Goal: Transaction & Acquisition: Purchase product/service

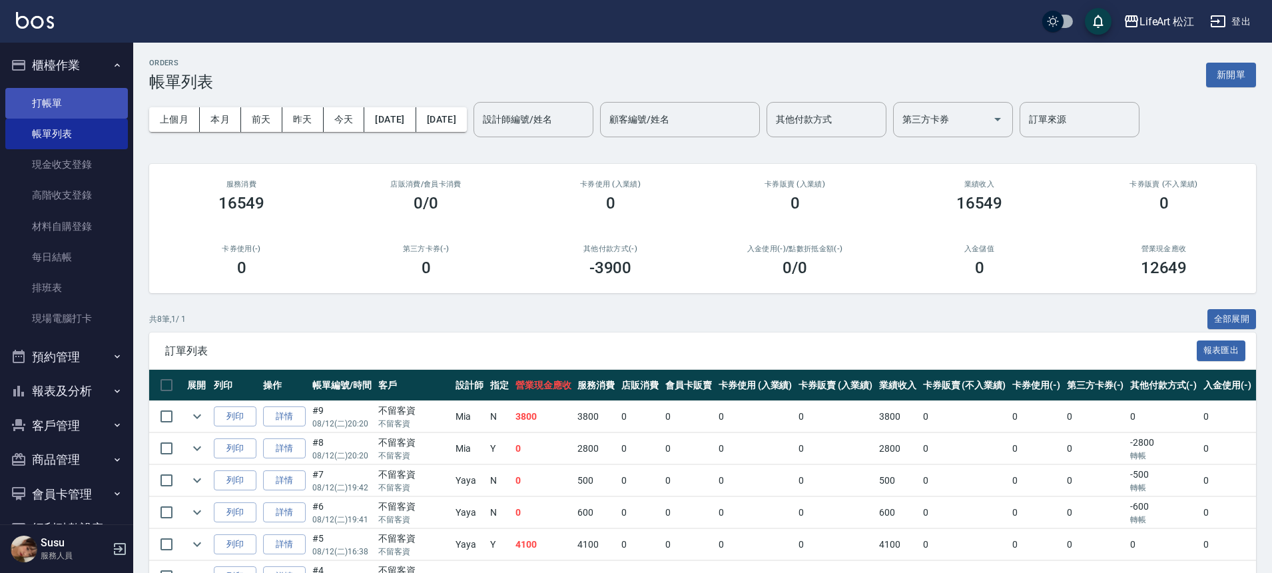
click at [62, 104] on link "打帳單" at bounding box center [66, 103] width 122 height 31
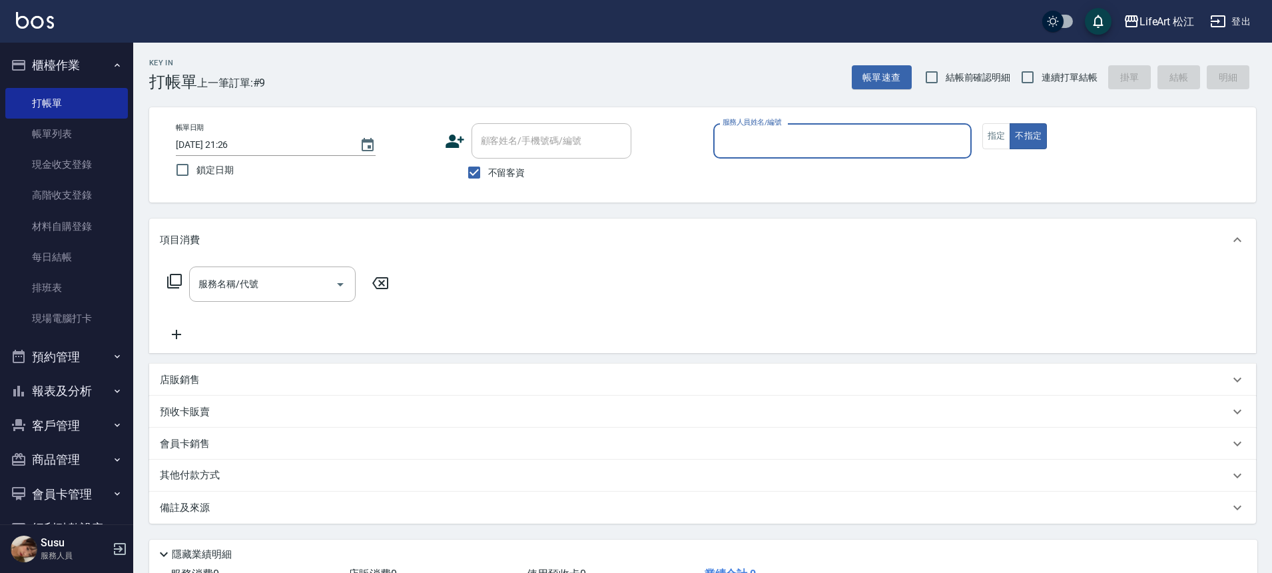
click at [750, 142] on input "服務人員姓名/編號" at bounding box center [842, 140] width 246 height 23
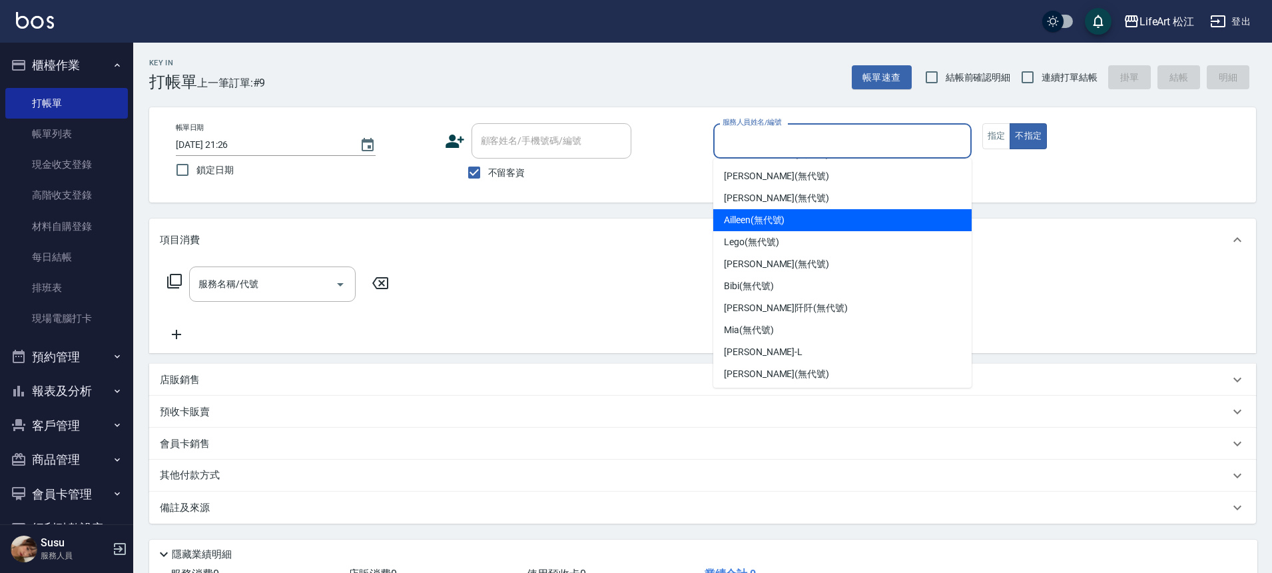
scroll to position [155, 0]
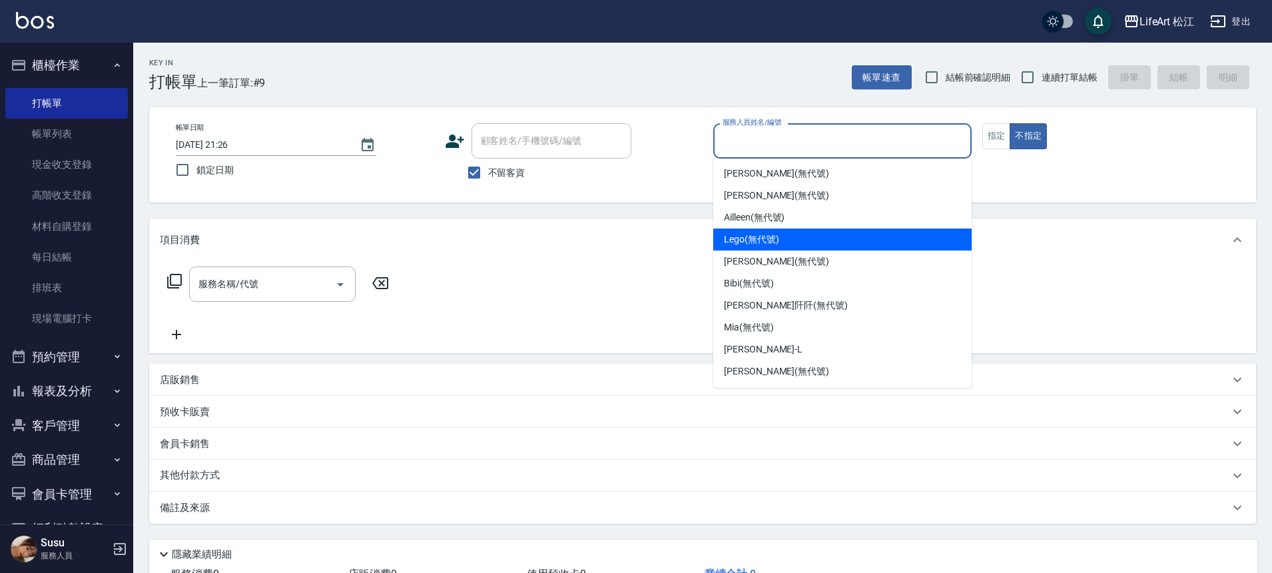
click at [760, 241] on span "Lego (無代號)" at bounding box center [751, 239] width 55 height 14
type input "Lego(無代號)"
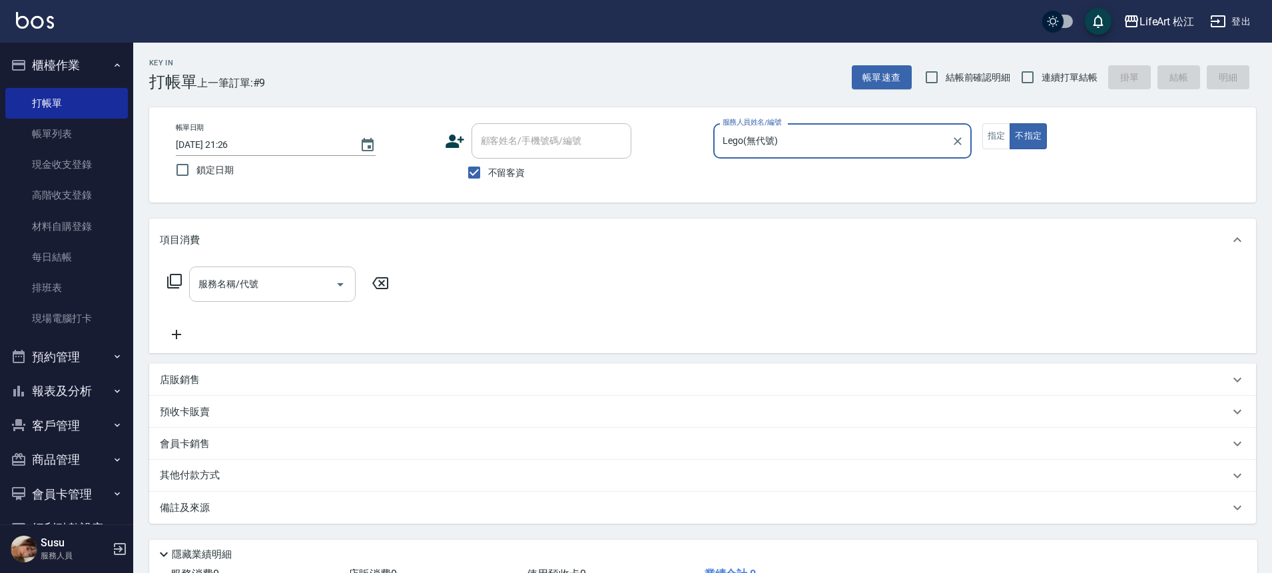
click at [316, 291] on input "服務名稱/代號" at bounding box center [262, 283] width 134 height 23
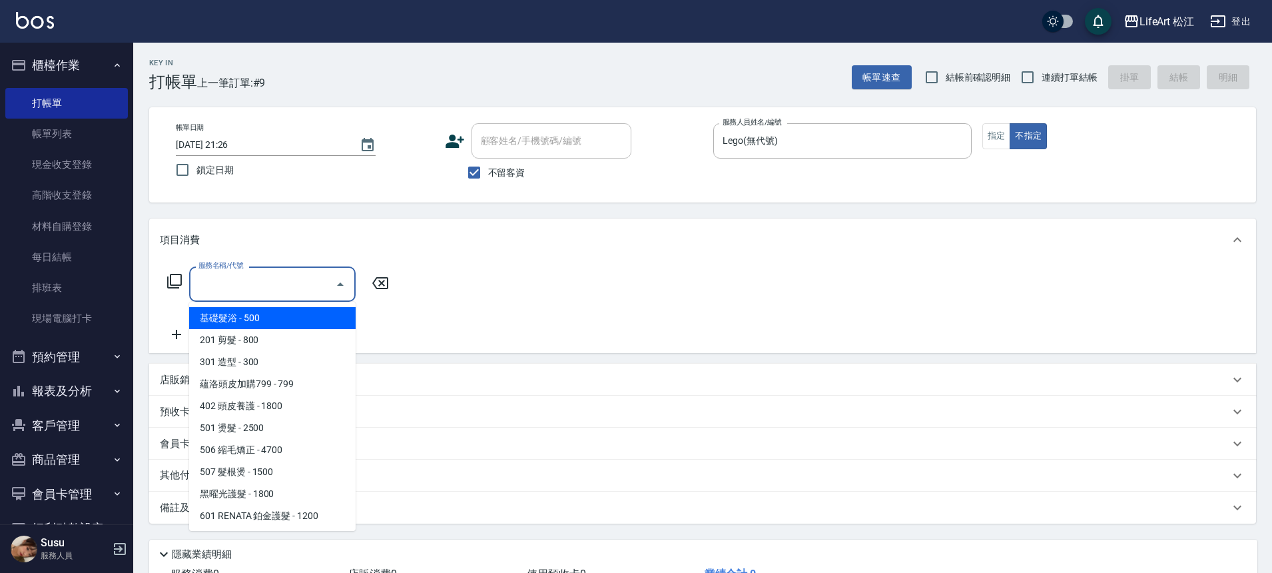
click at [269, 317] on span "基礎髮浴 - 500" at bounding box center [272, 318] width 166 height 22
type input "基礎髮浴 (101)"
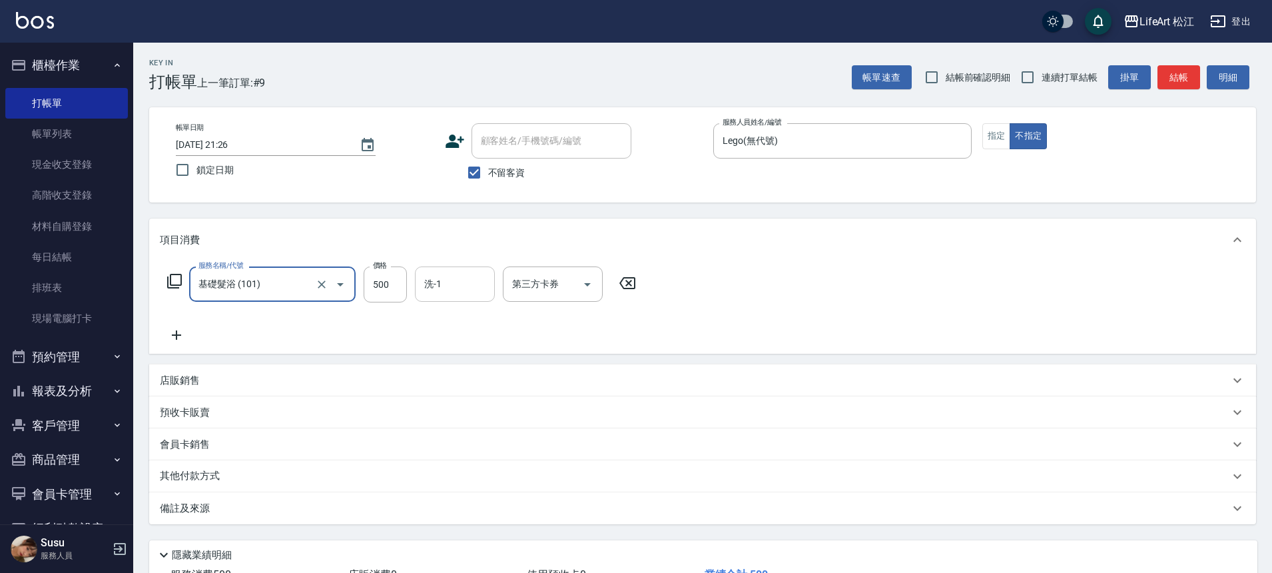
click at [449, 288] on input "洗-1" at bounding box center [455, 283] width 68 height 23
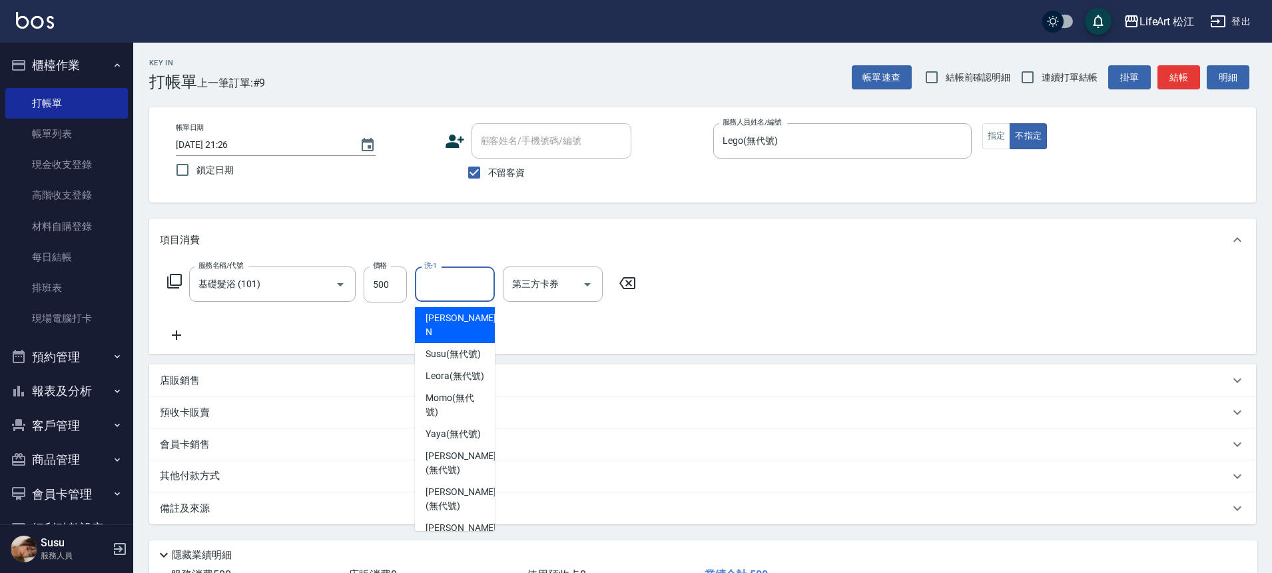
scroll to position [50, 0]
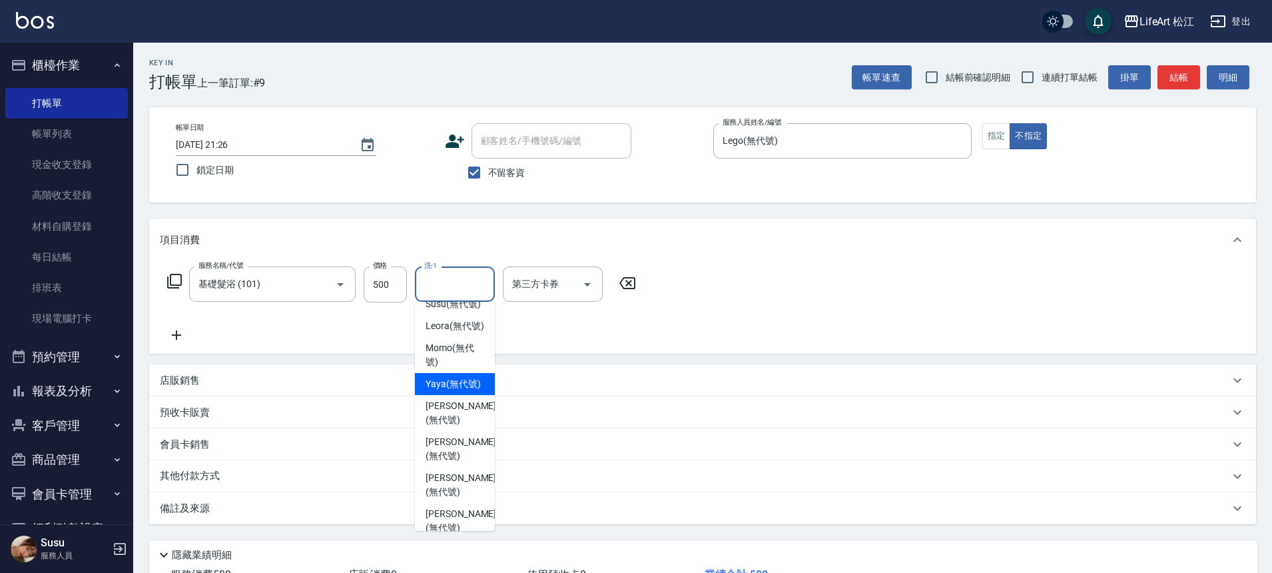
drag, startPoint x: 487, startPoint y: 350, endPoint x: 471, endPoint y: 433, distance: 84.6
click at [471, 433] on ul "Nikki -N Susu (無代號) [PERSON_NAME] (無代號) Momo (無代號) [PERSON_NAME] (無代號) [PERSON_…" at bounding box center [455, 416] width 80 height 229
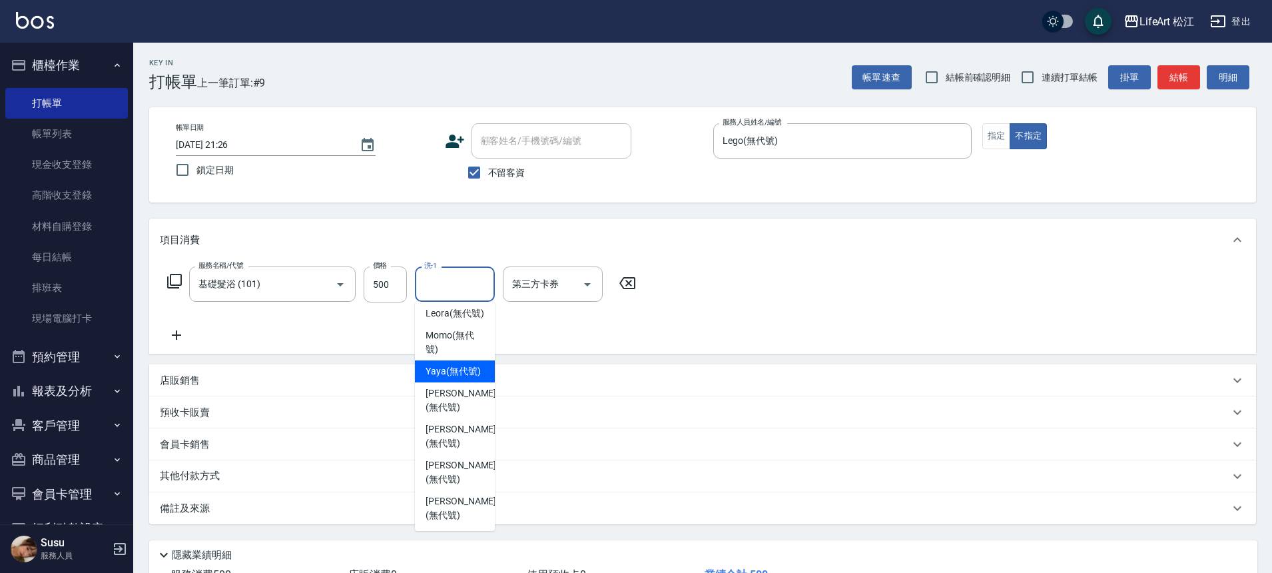
scroll to position [0, 0]
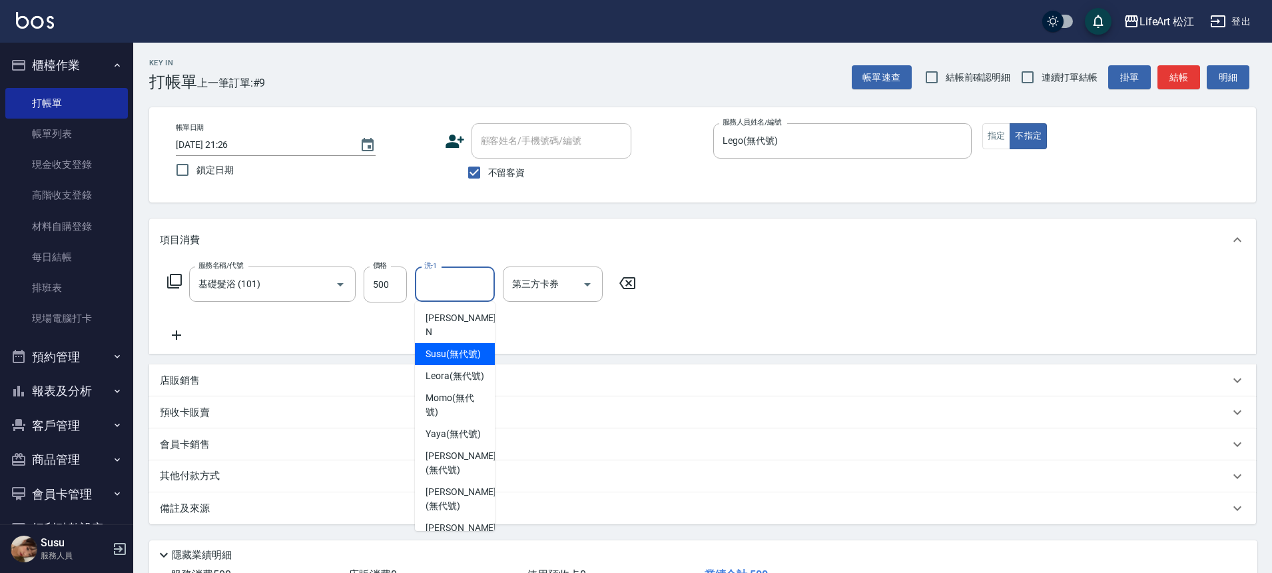
click at [470, 347] on span "Susu (無代號)" at bounding box center [452, 354] width 55 height 14
type input "Susu(無代號)"
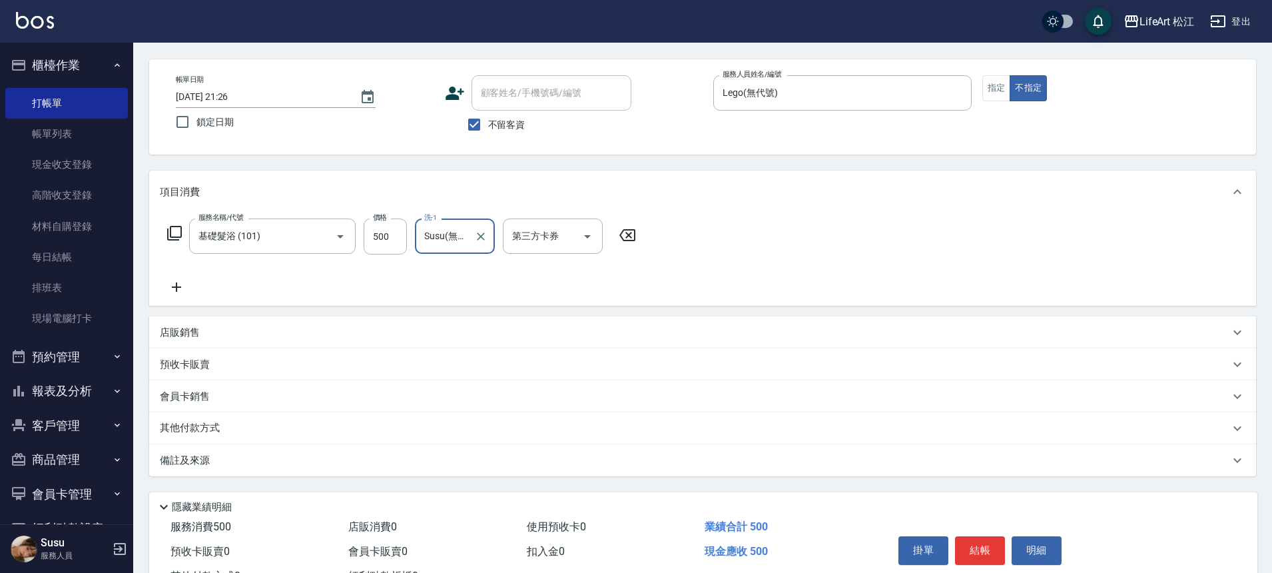
scroll to position [102, 0]
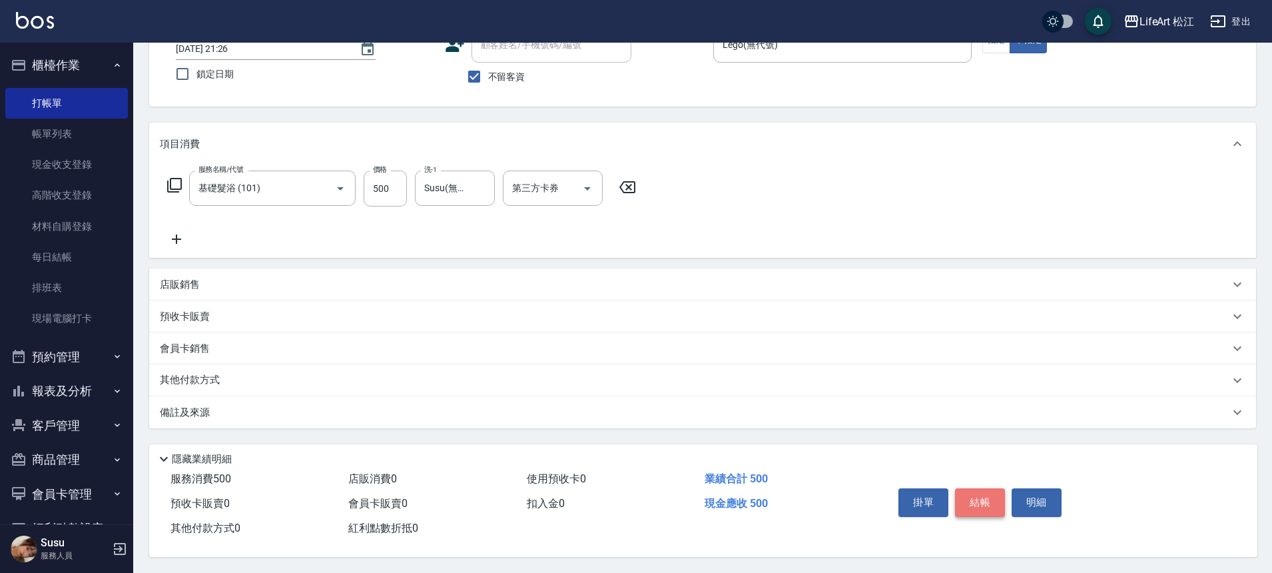
click at [973, 494] on button "結帳" at bounding box center [980, 502] width 50 height 28
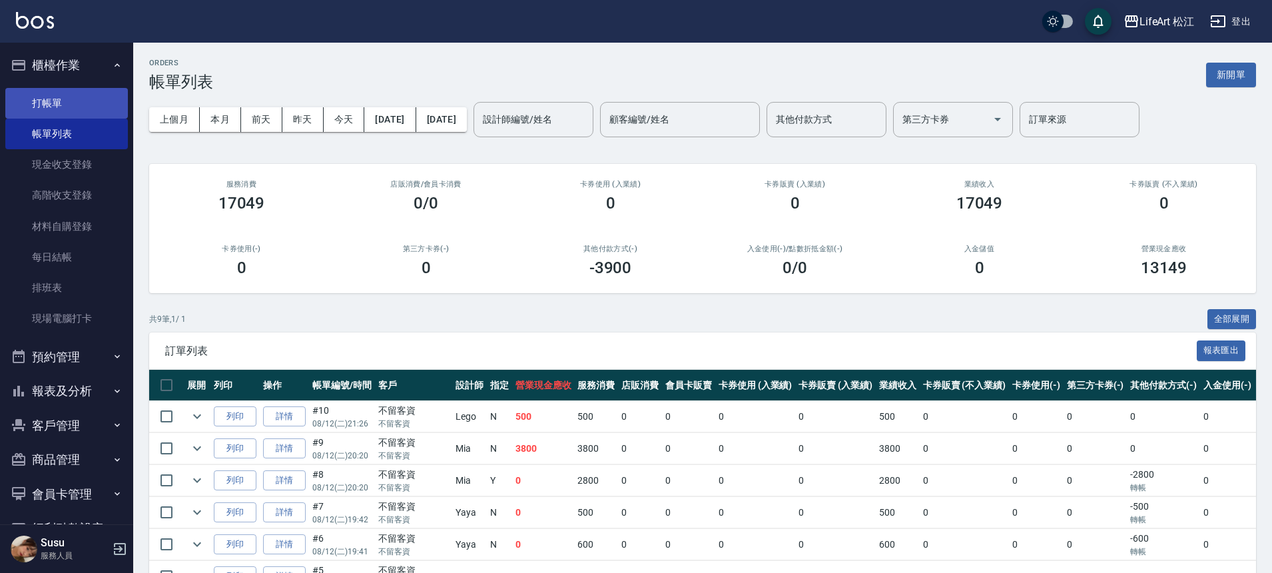
click at [47, 100] on link "打帳單" at bounding box center [66, 103] width 122 height 31
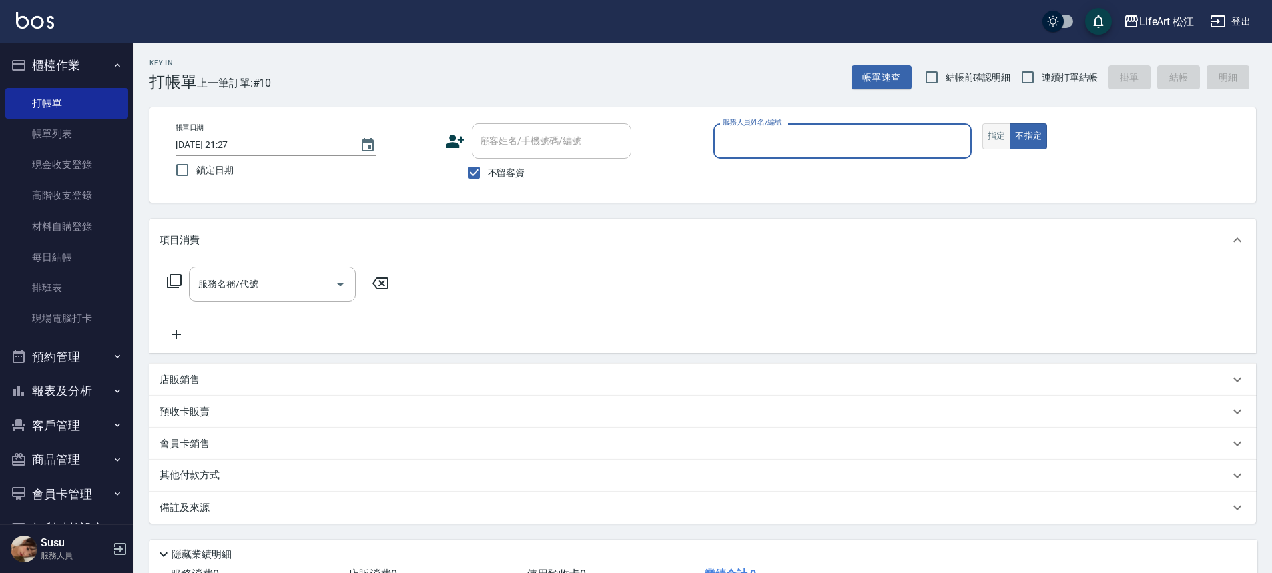
click at [992, 132] on button "指定" at bounding box center [996, 136] width 29 height 26
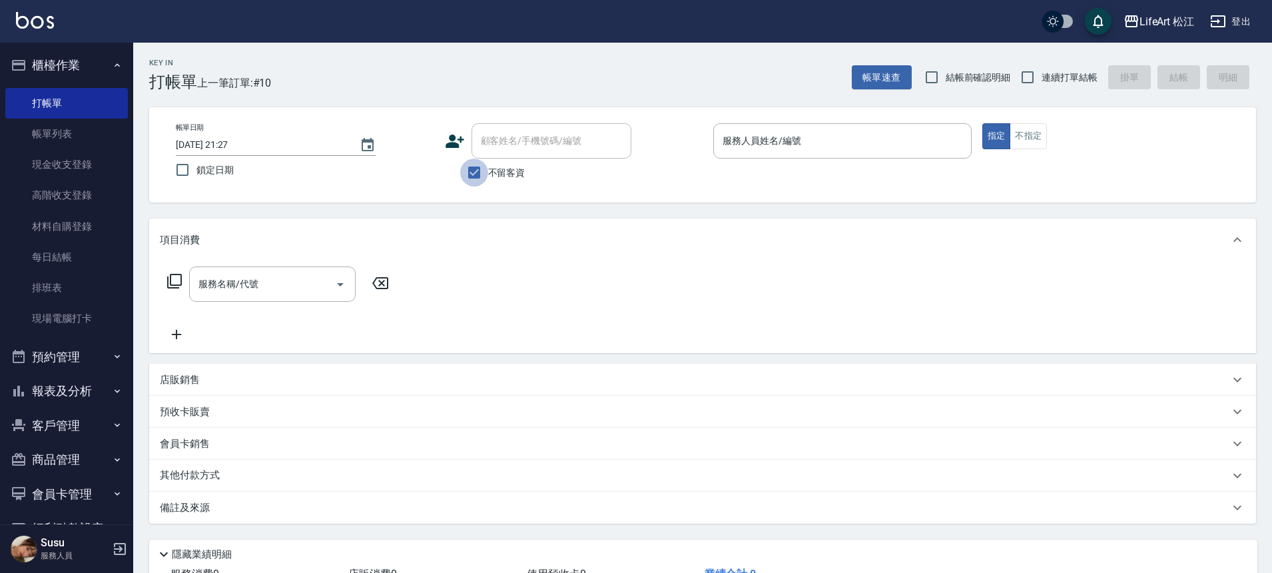
click at [476, 168] on input "不留客資" at bounding box center [474, 172] width 28 height 28
checkbox input "false"
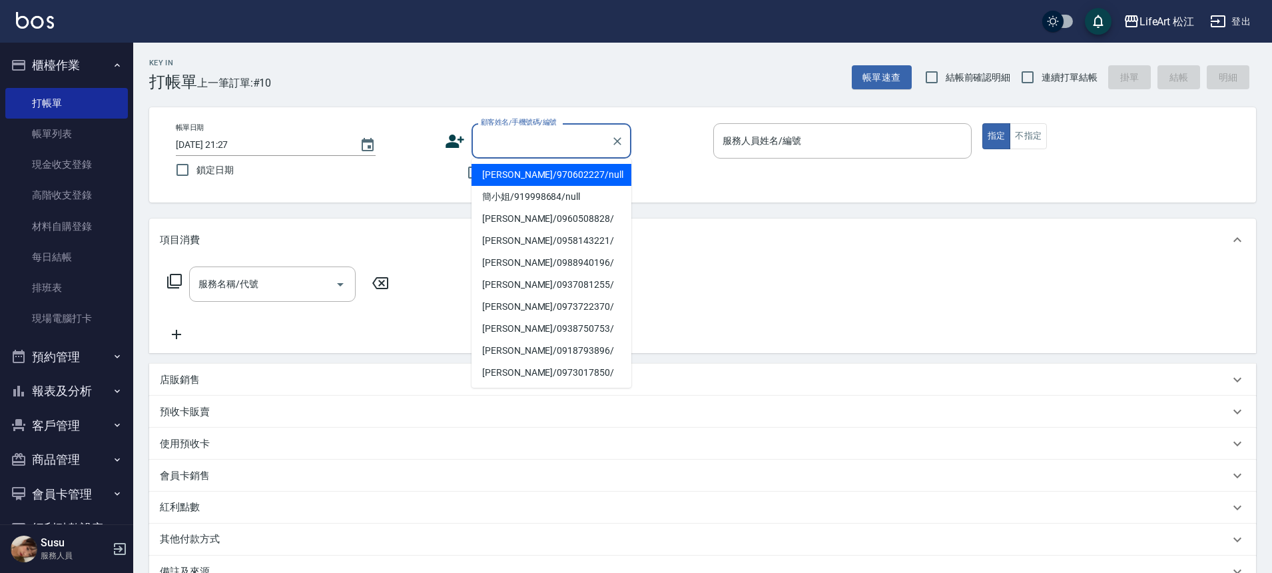
click at [509, 132] on div "顧客姓名/手機號碼/編號 顧客姓名/手機號碼/編號" at bounding box center [551, 140] width 160 height 35
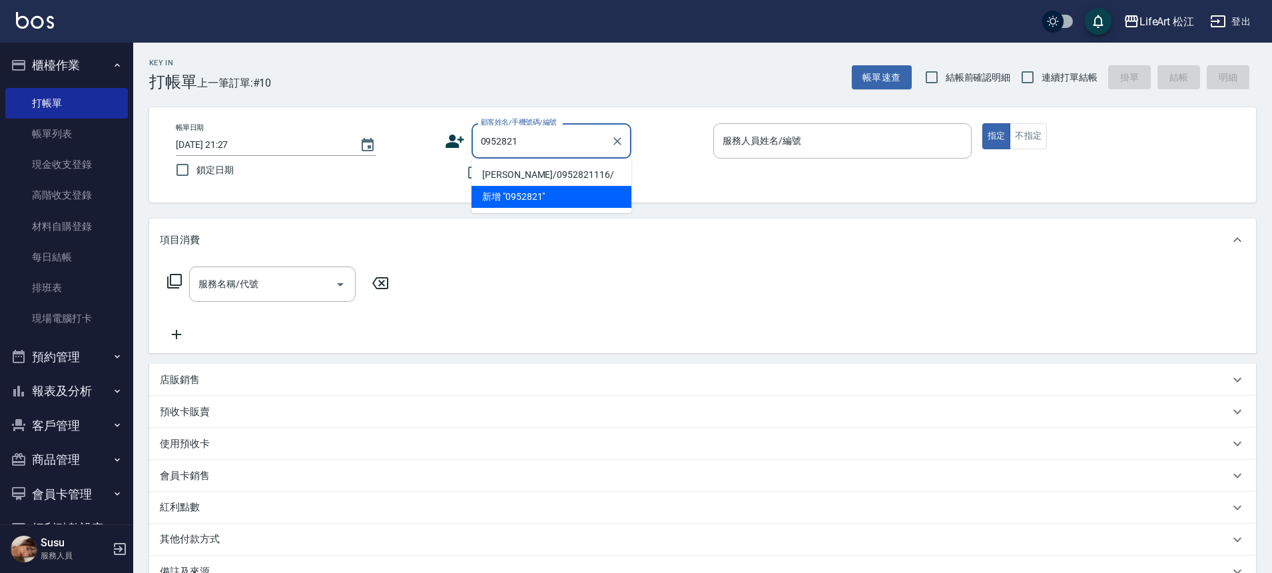
click at [566, 180] on li "[PERSON_NAME]/0952821116/" at bounding box center [551, 175] width 160 height 22
type input "[PERSON_NAME]/0952821116/"
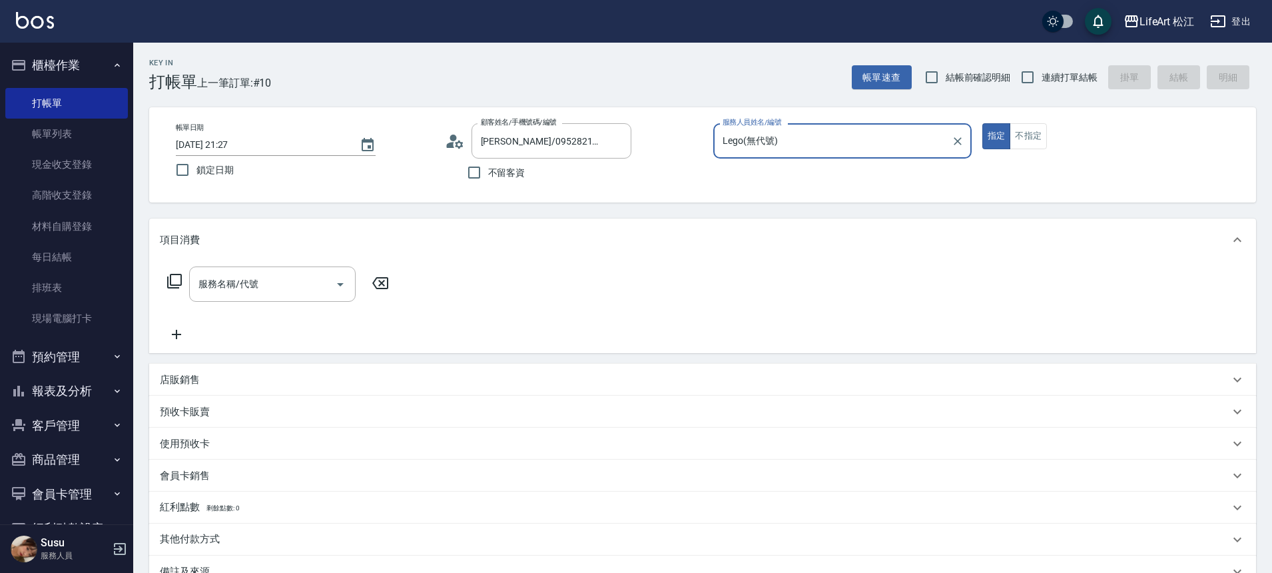
type input "Lego(無代號)"
click at [302, 296] on div "服務名稱/代號" at bounding box center [272, 283] width 166 height 35
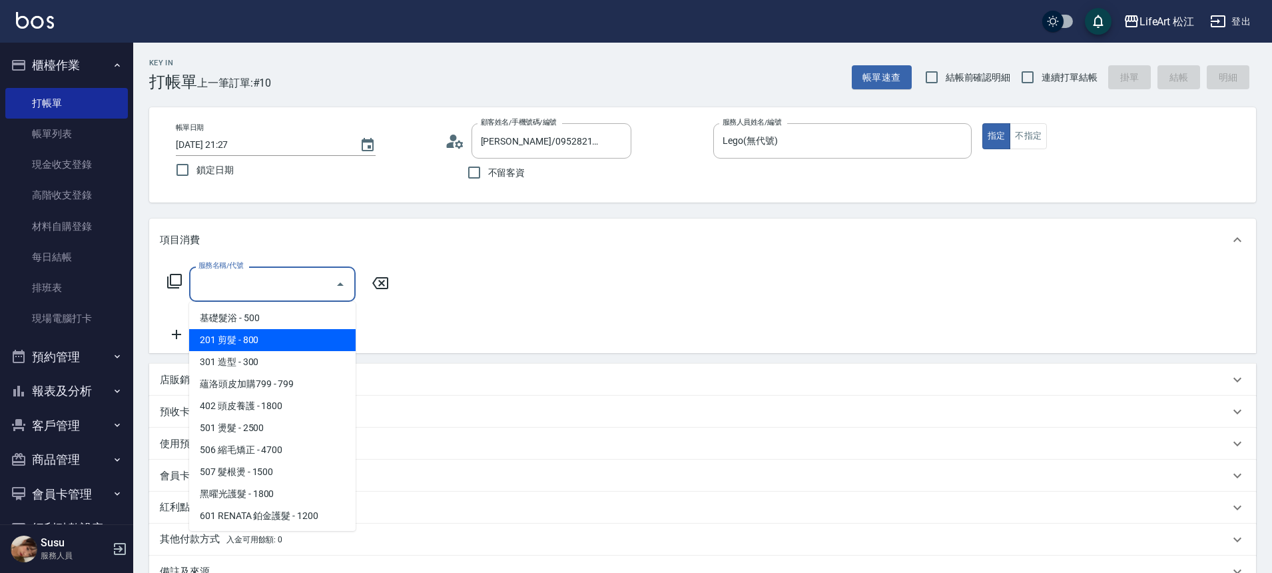
click at [304, 335] on span "201 剪髮 - 800" at bounding box center [272, 340] width 166 height 22
type input "201 剪髮(201)"
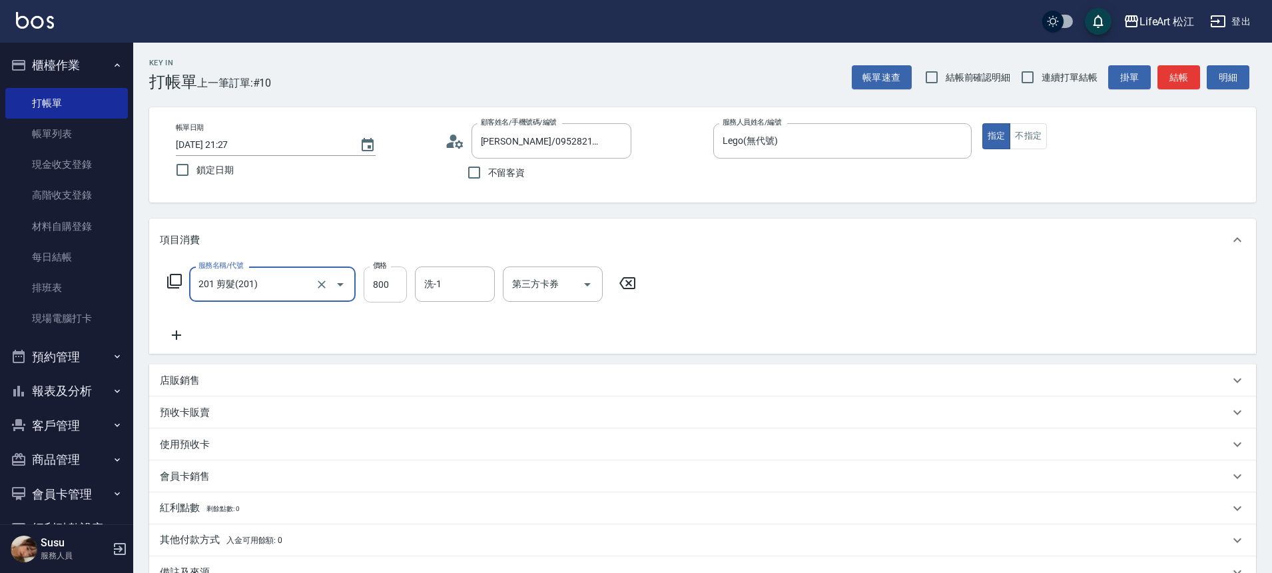
click at [391, 288] on input "800" at bounding box center [384, 284] width 43 height 36
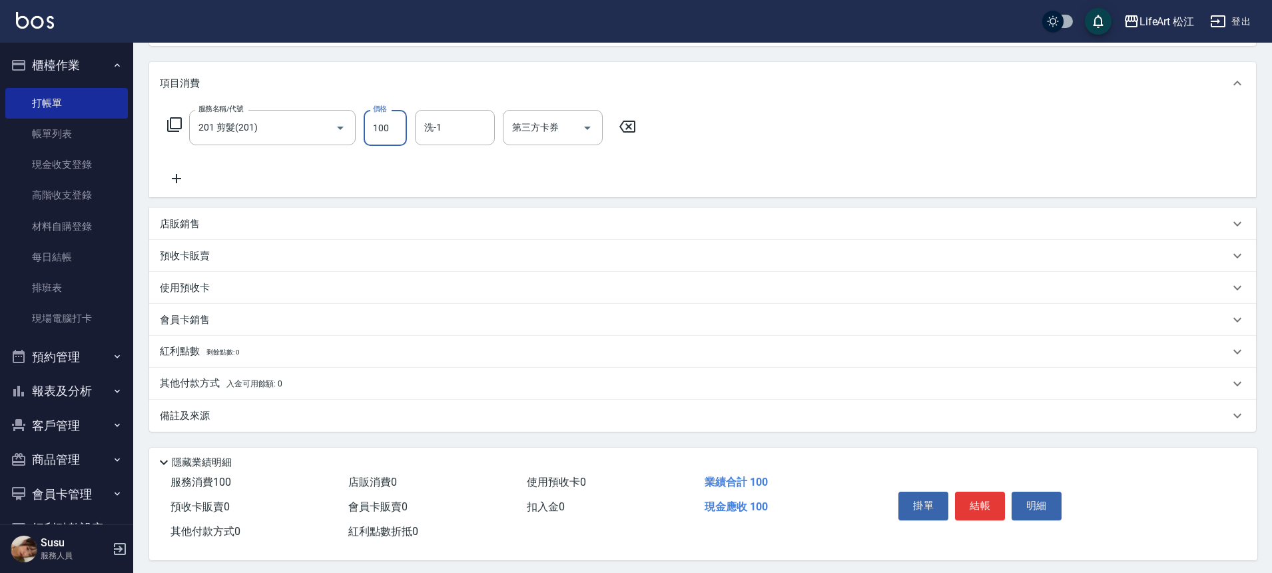
scroll to position [166, 0]
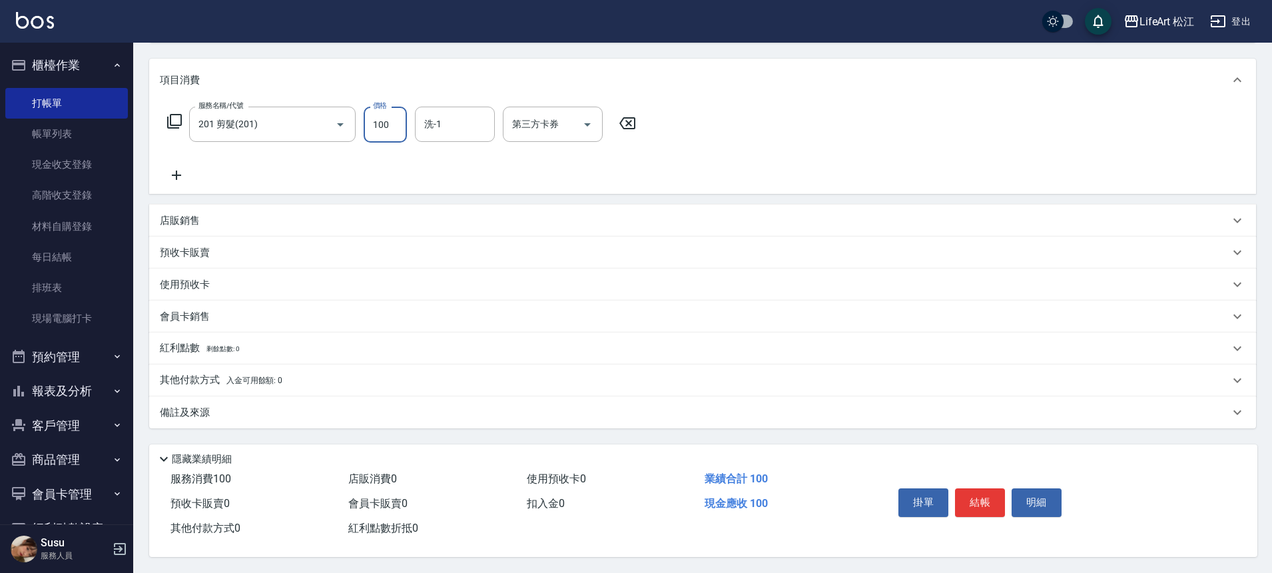
type input "100"
click at [171, 405] on p "備註及來源" at bounding box center [185, 412] width 50 height 14
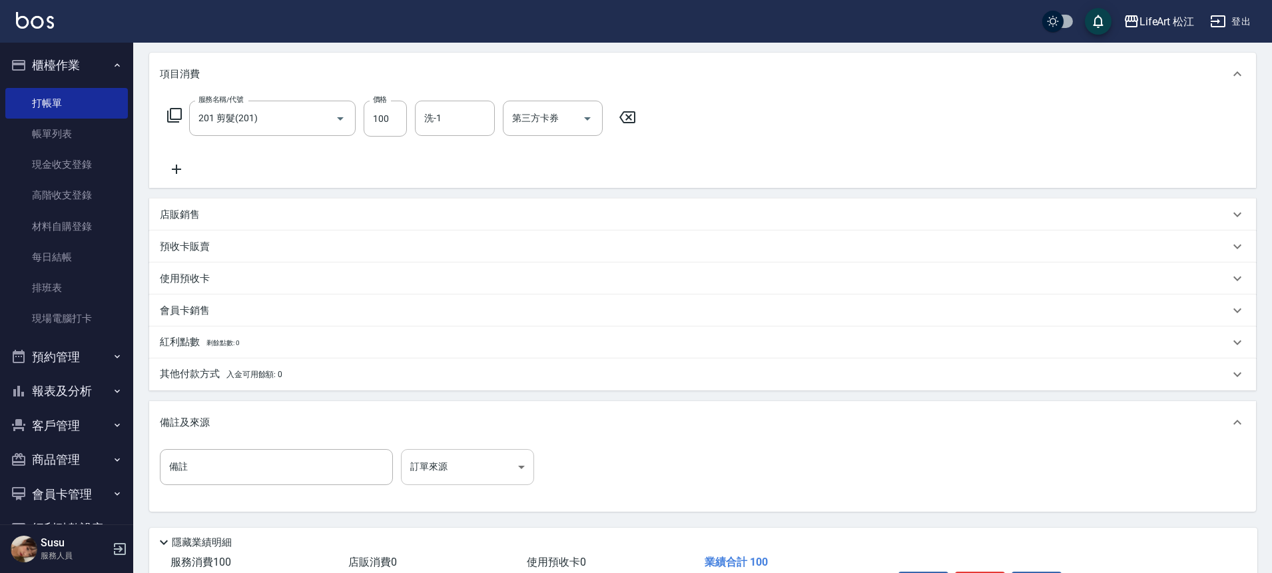
click at [469, 469] on body "LifeArt 松江 登出 櫃檯作業 打帳單 帳單列表 現金收支登錄 高階收支登錄 材料自購登錄 每日結帳 排班表 現場電腦打卡 預約管理 預約管理 單日預約…" at bounding box center [636, 245] width 1272 height 822
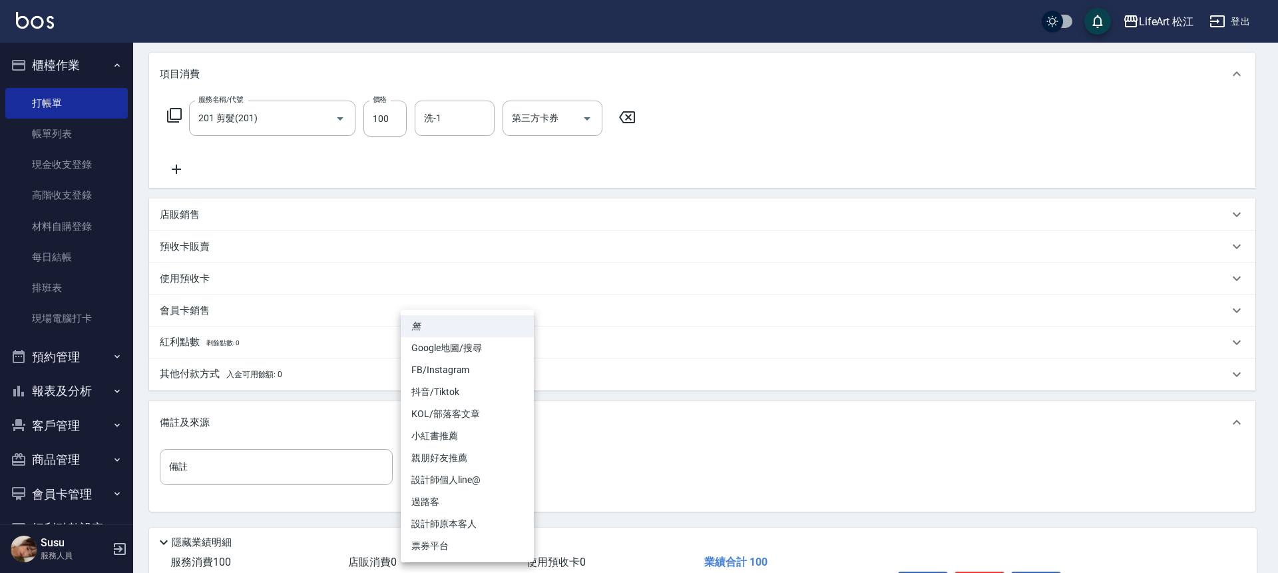
click at [471, 371] on li "FB/Instagram" at bounding box center [467, 370] width 133 height 22
type input "FB/Instagram"
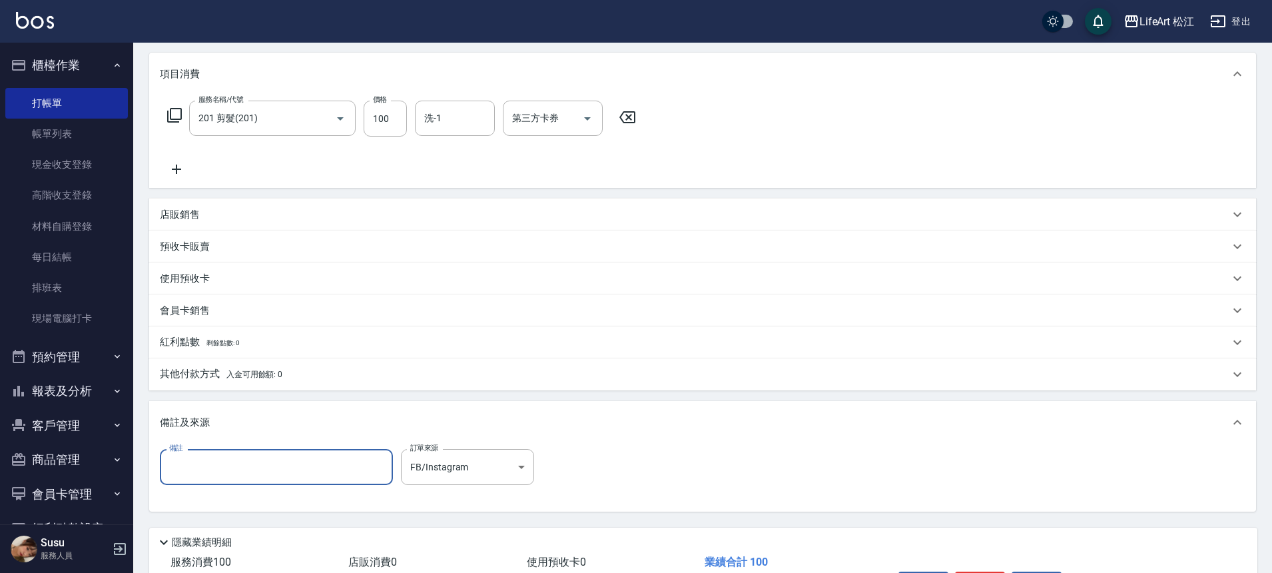
click at [314, 475] on input "備註" at bounding box center [276, 467] width 233 height 36
type input "j"
click at [168, 461] on input "維持的超好" at bounding box center [276, 467] width 233 height 36
type input "縮毛維持的超好"
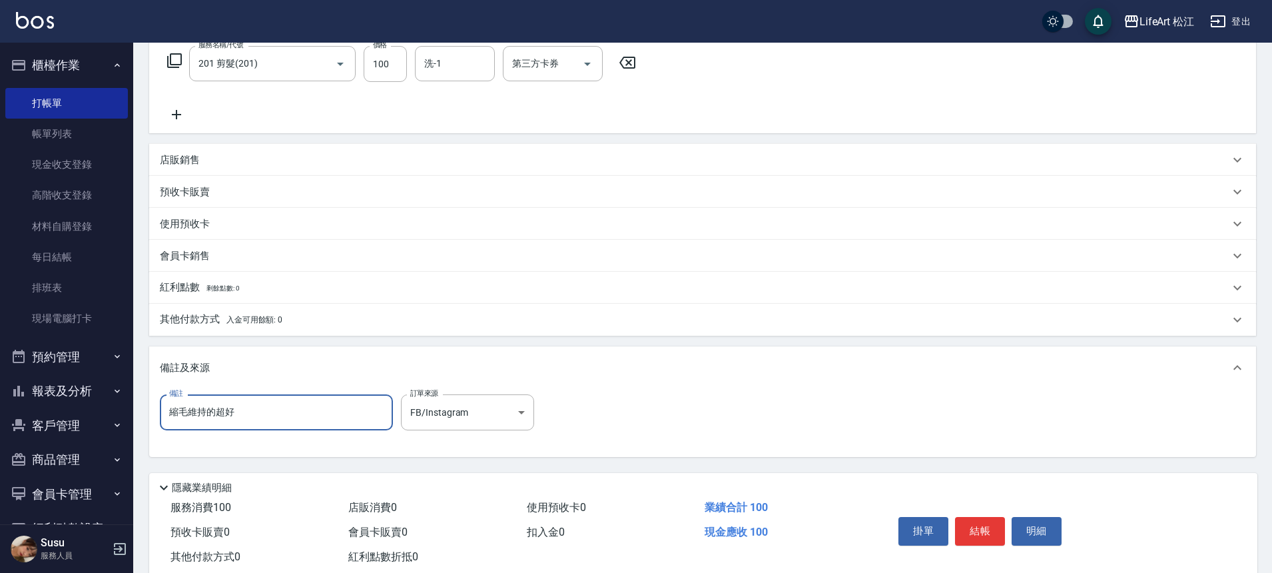
scroll to position [255, 0]
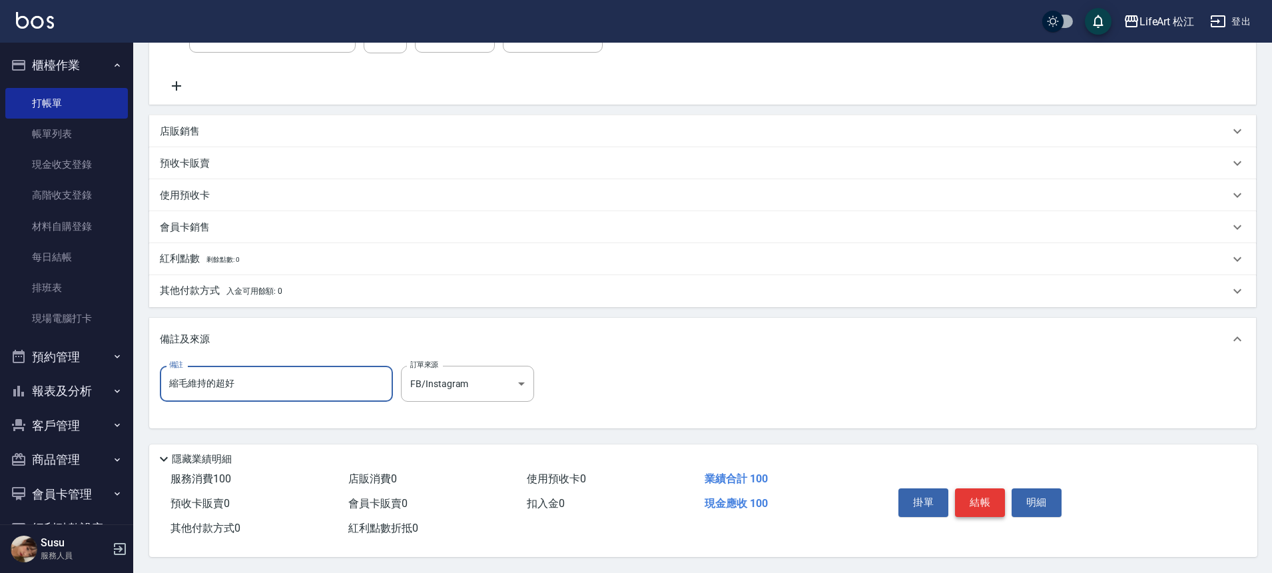
click at [988, 493] on button "結帳" at bounding box center [980, 502] width 50 height 28
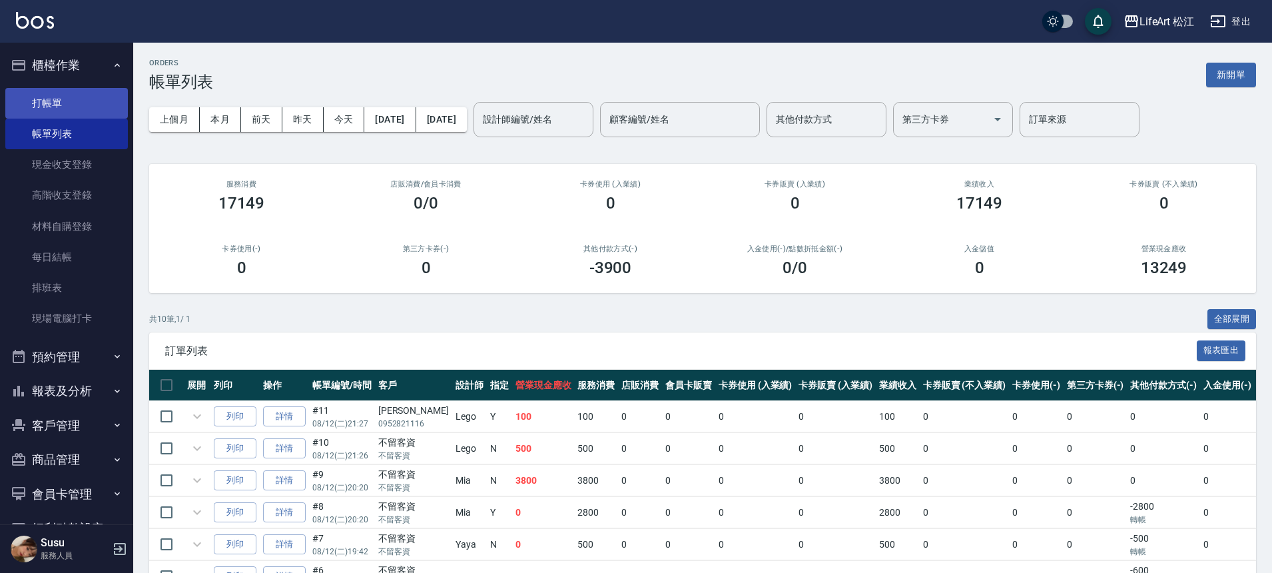
click at [38, 93] on link "打帳單" at bounding box center [66, 103] width 122 height 31
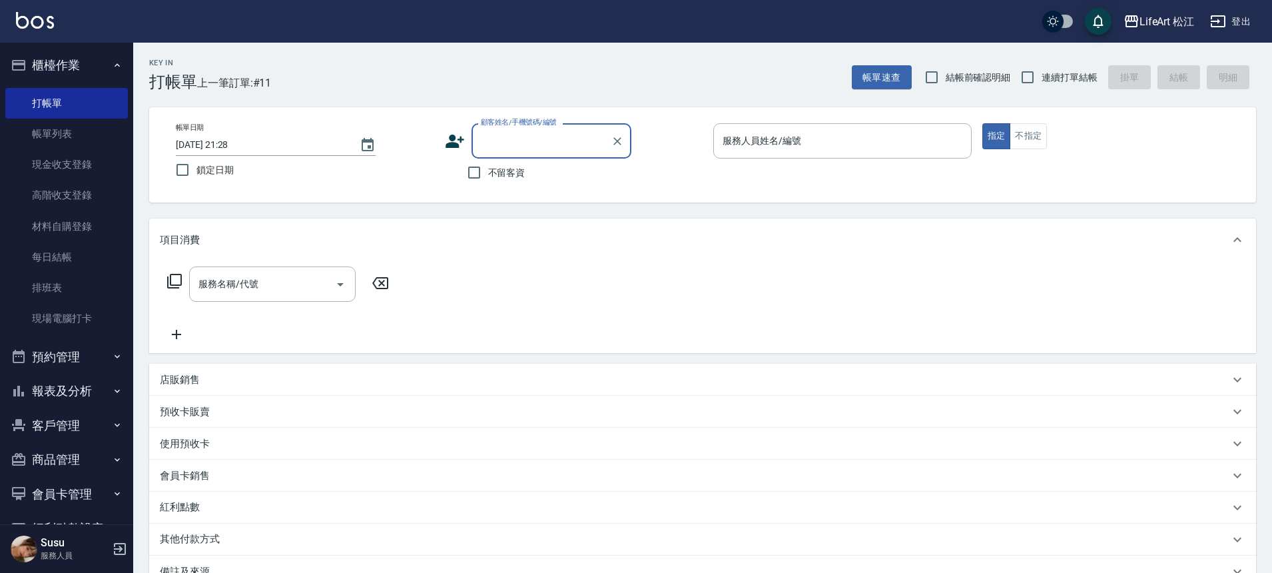
click at [456, 145] on icon at bounding box center [454, 140] width 19 height 13
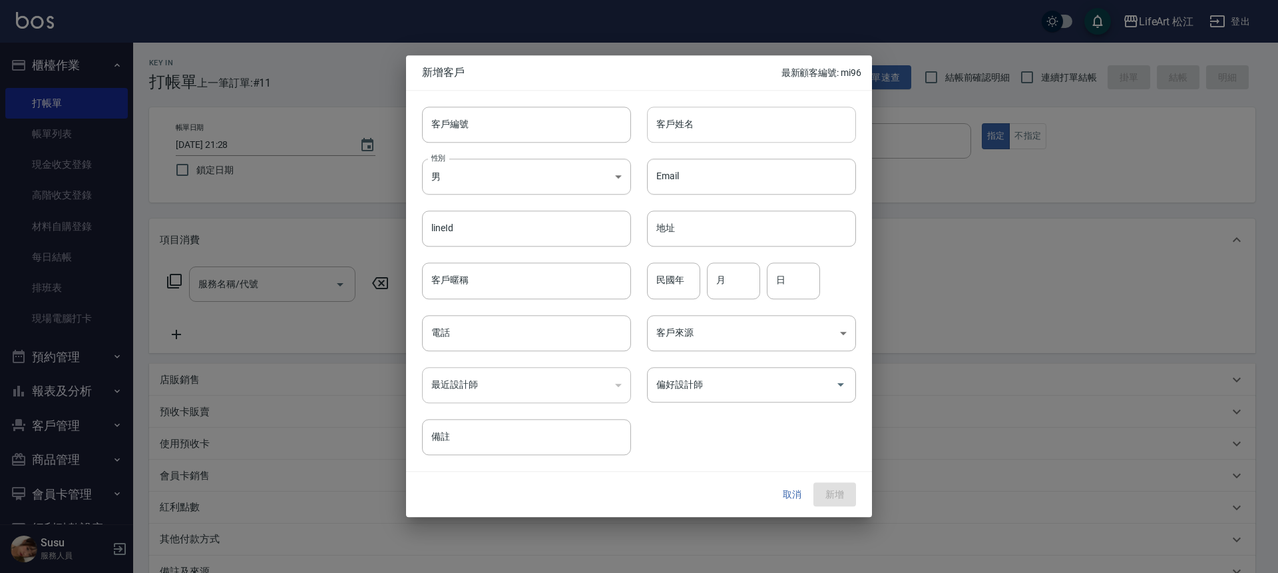
click at [706, 127] on input "客戶姓名" at bounding box center [751, 125] width 209 height 36
type input "[PERSON_NAME]"
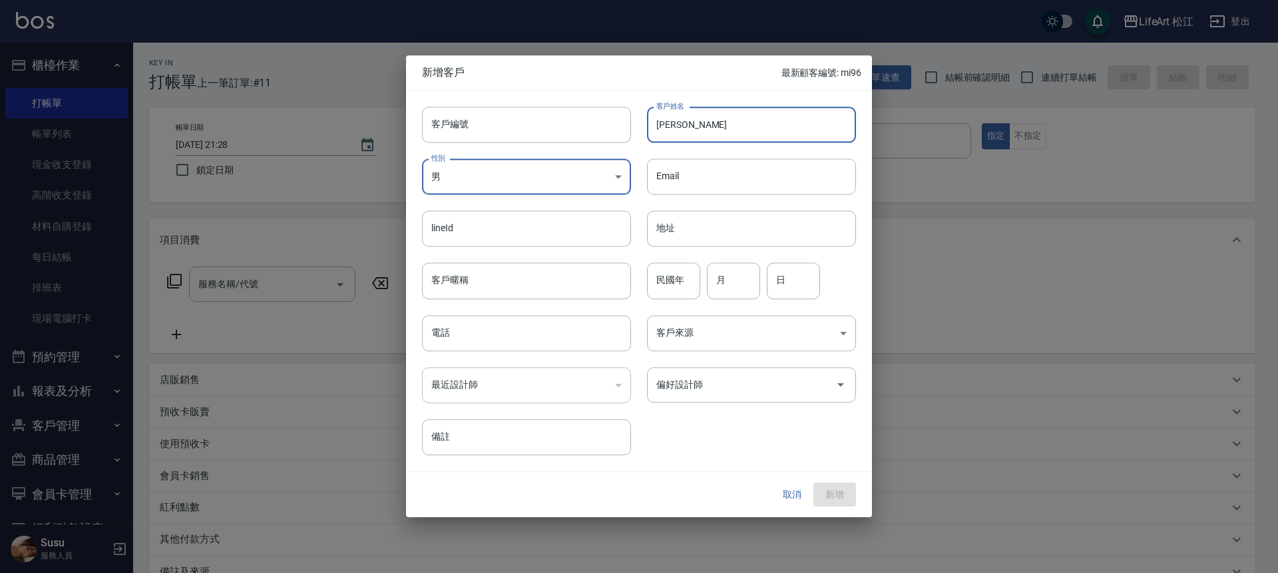
click at [521, 180] on body "LifeArt 松江 登出 櫃檯作業 打帳單 帳單列表 現金收支登錄 高階收支登錄 材料自購登錄 每日結帳 排班表 現場電腦打卡 預約管理 預約管理 單日預約…" at bounding box center [639, 366] width 1278 height 732
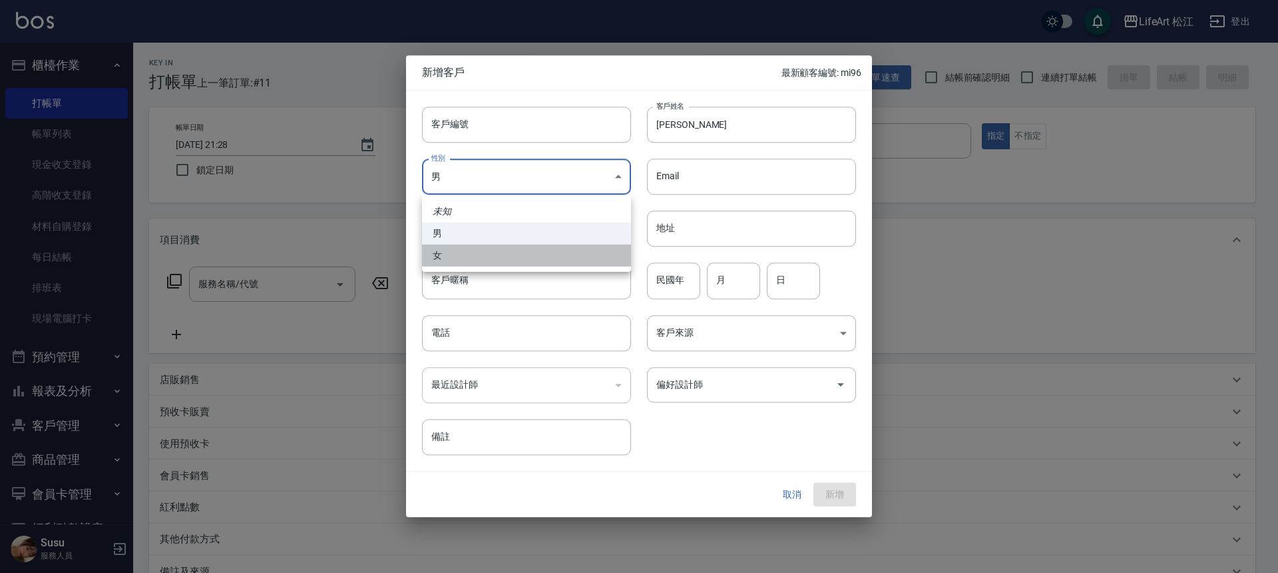
click at [473, 250] on li "女" at bounding box center [526, 255] width 209 height 22
type input "[DEMOGRAPHIC_DATA]"
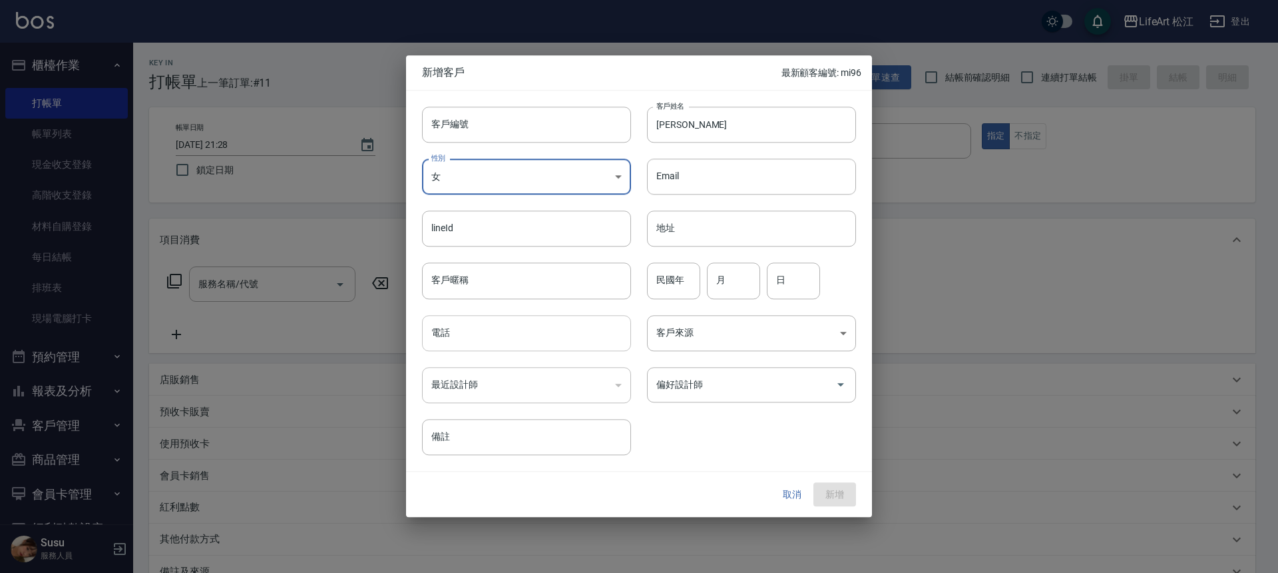
click at [474, 327] on input "電話" at bounding box center [526, 333] width 209 height 36
type input "0936627842"
click at [689, 345] on body "LifeArt 松江 登出 櫃檯作業 打帳單 帳單列表 現金收支登錄 高階收支登錄 材料自購登錄 每日結帳 排班表 現場電腦打卡 預約管理 預約管理 單日預約…" at bounding box center [639, 366] width 1278 height 732
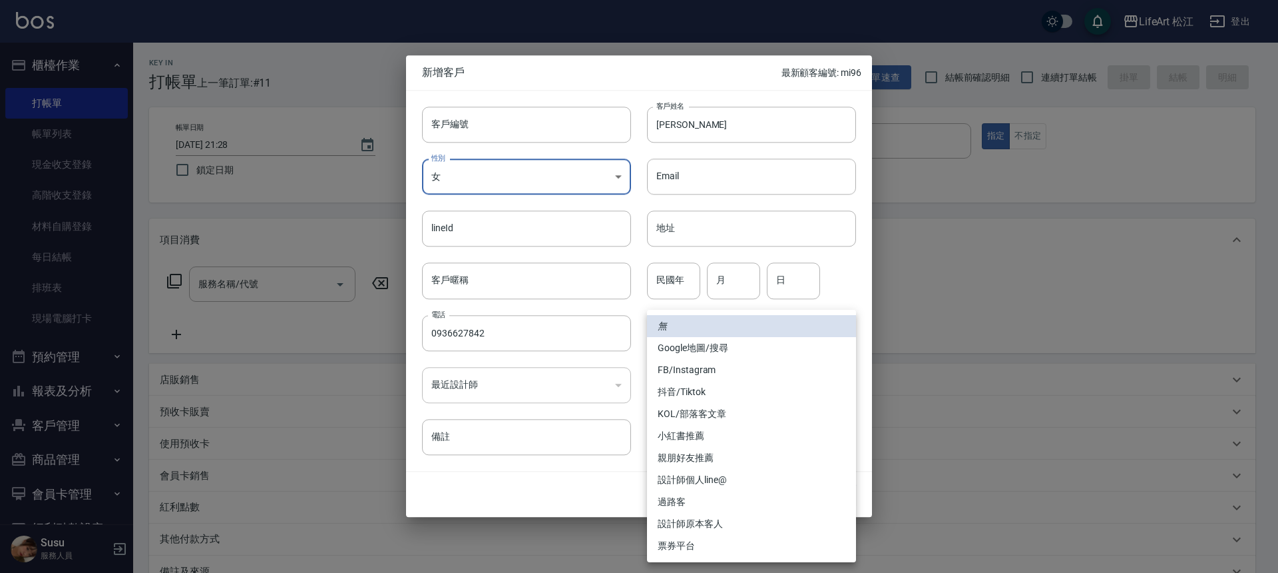
click at [685, 367] on li "FB/Instagram" at bounding box center [751, 370] width 209 height 22
type input "FB/Instagram"
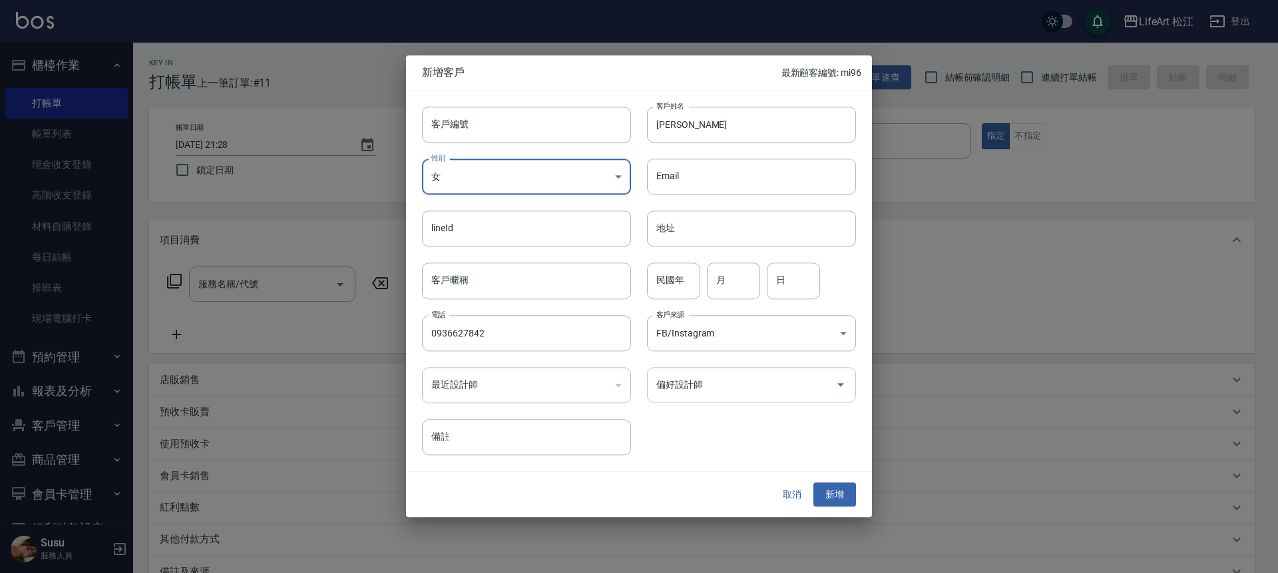
click at [682, 375] on div "偏好設計師 偏好設計師" at bounding box center [751, 384] width 209 height 35
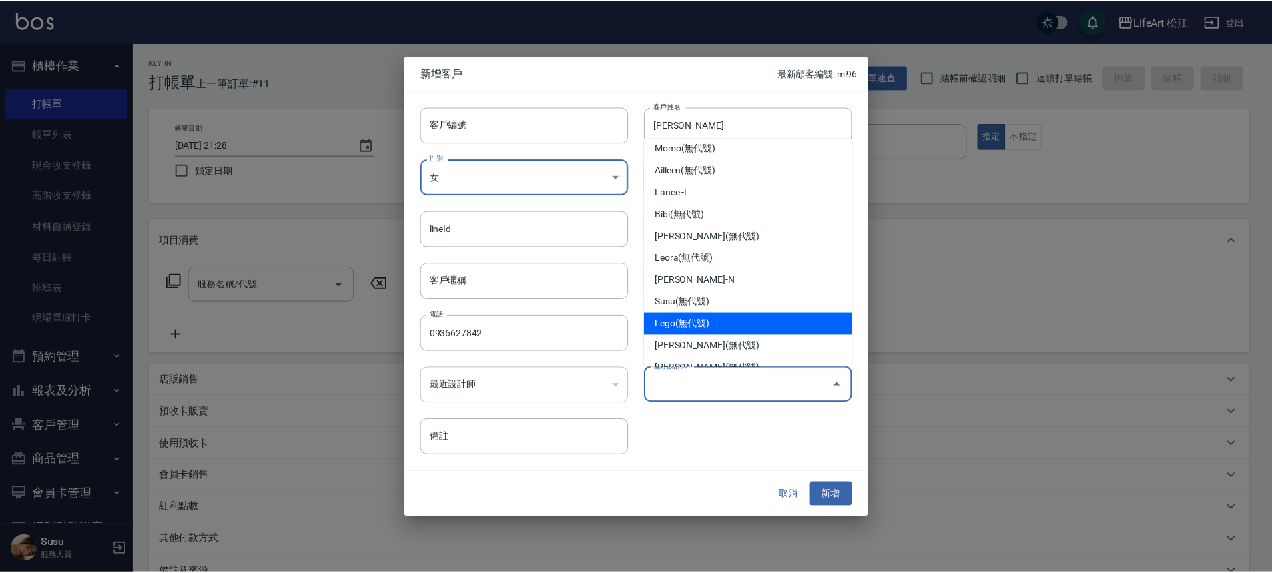
scroll to position [155, 0]
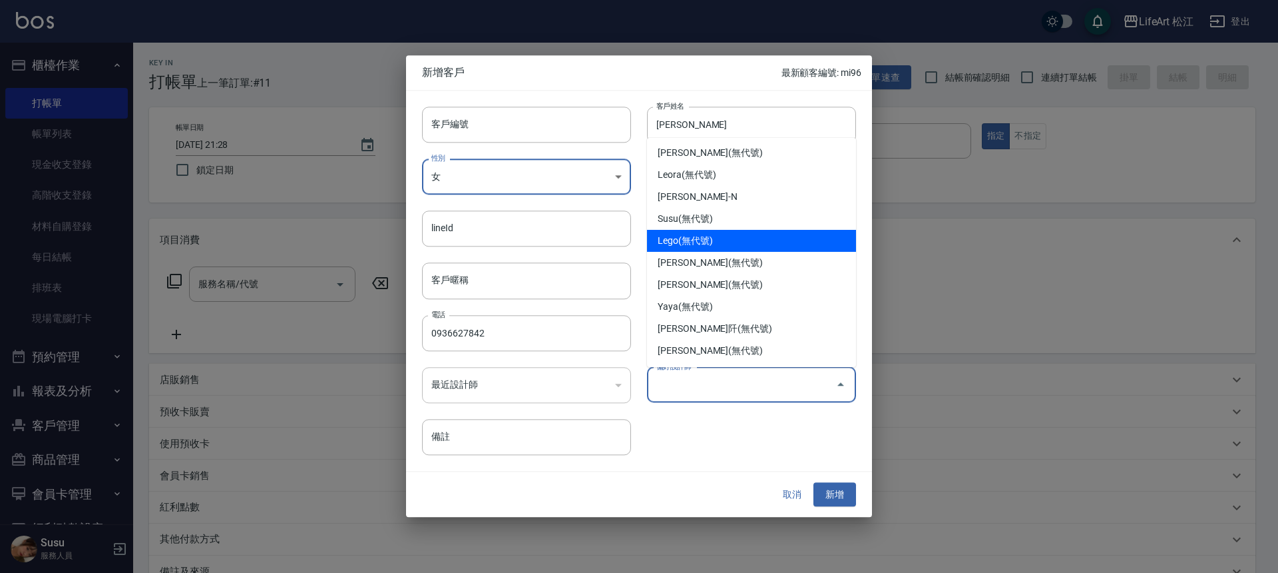
click at [696, 238] on li "Lego(無代號)" at bounding box center [751, 241] width 209 height 22
type input "Lego"
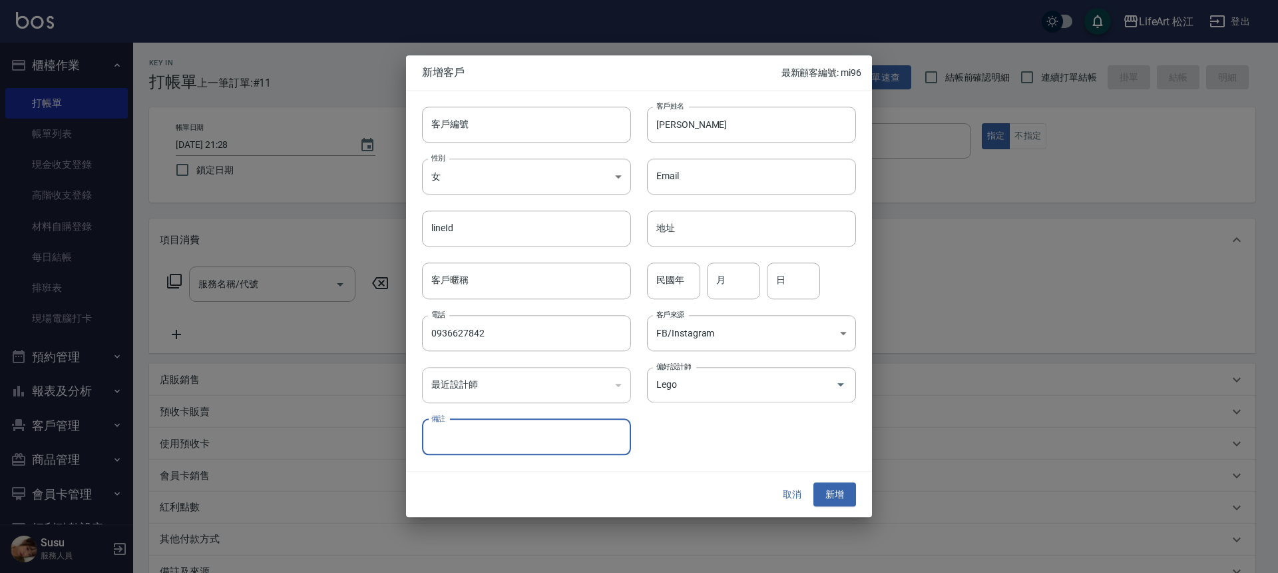
type input "5"
type input "住北投"
click at [845, 487] on button "新增" at bounding box center [835, 494] width 43 height 25
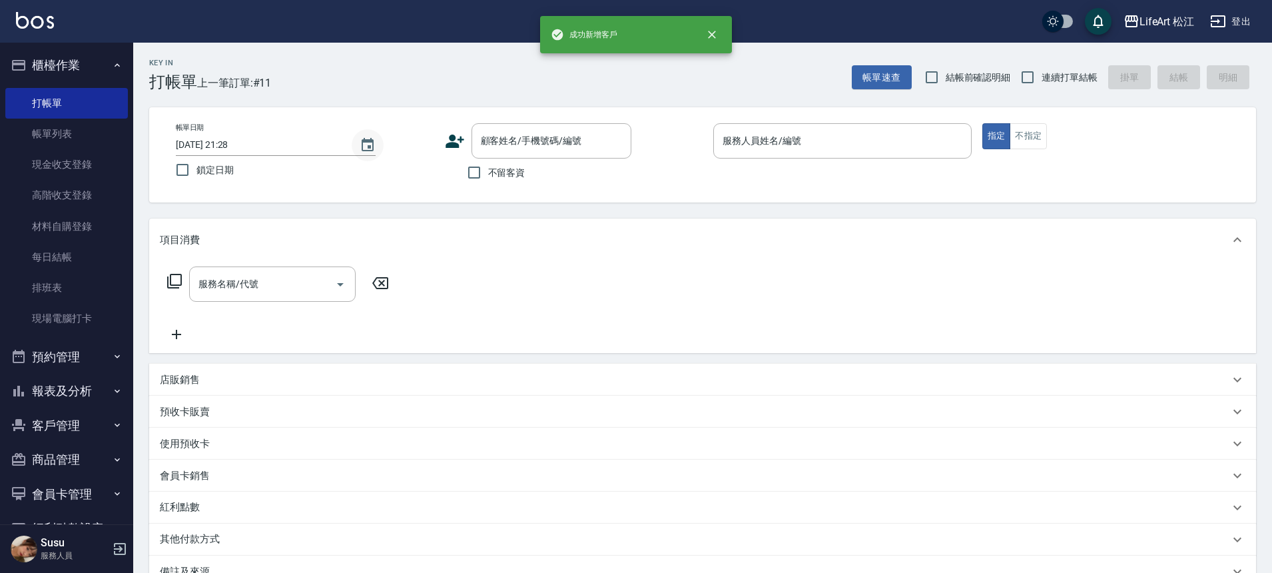
click at [370, 146] on icon "Choose date, selected date is 2025-08-12" at bounding box center [367, 144] width 12 height 13
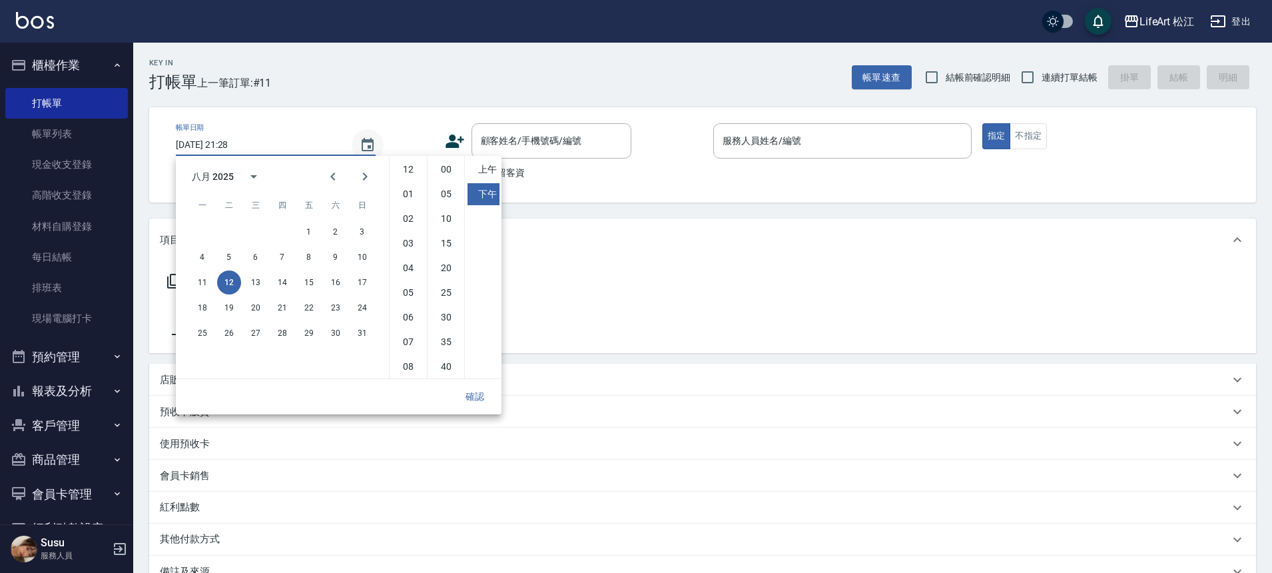
scroll to position [75, 0]
click at [258, 283] on button "13" at bounding box center [256, 282] width 24 height 24
click at [481, 174] on li "上午" at bounding box center [483, 169] width 32 height 22
type input "[DATE] 09:28"
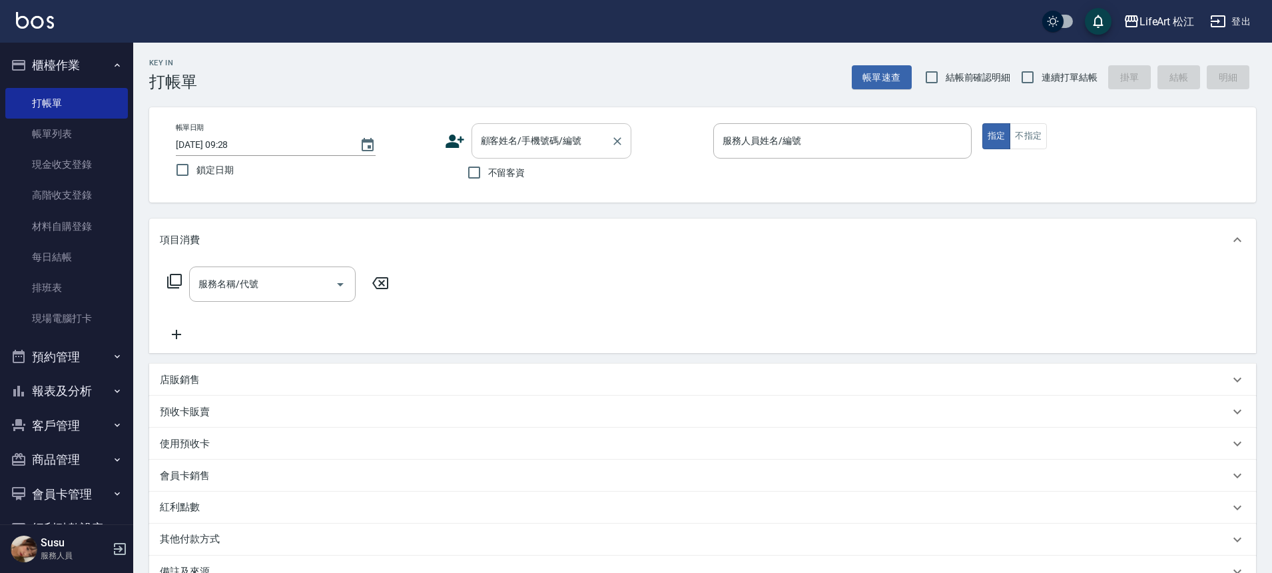
click at [549, 142] on input "顧客姓名/手機號碼/編號" at bounding box center [541, 140] width 128 height 23
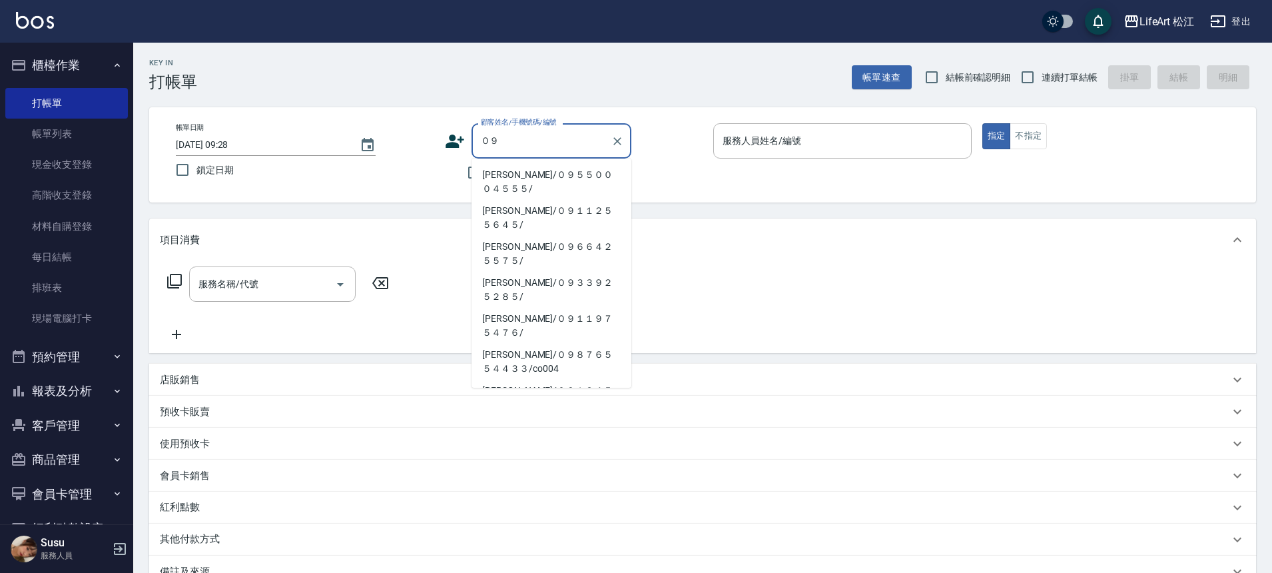
type input "０"
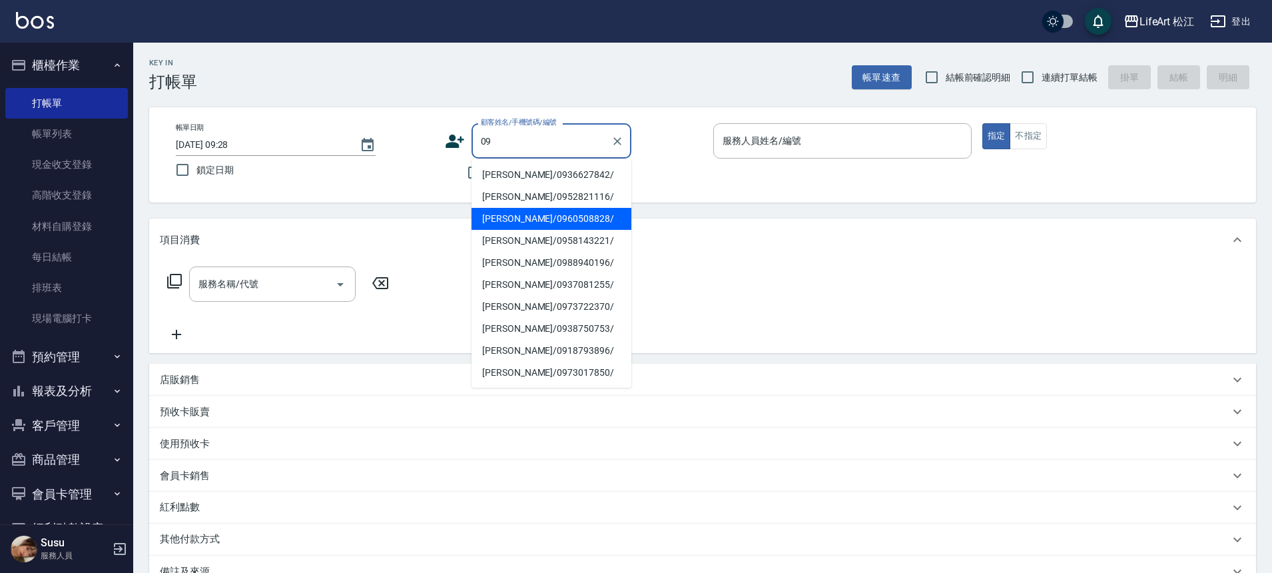
click at [509, 174] on li "[PERSON_NAME]/0936627842/" at bounding box center [551, 175] width 160 height 22
type input "[PERSON_NAME]/0936627842/"
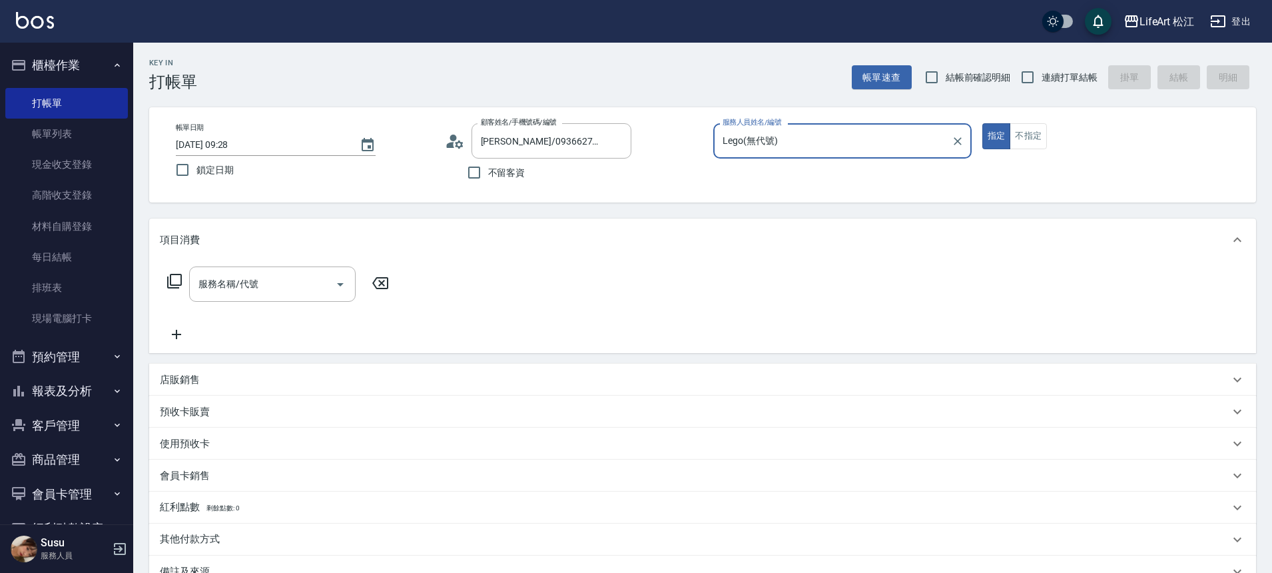
type input "Lego(無代號)"
click at [298, 285] on input "服務名稱/代號" at bounding box center [262, 283] width 134 height 23
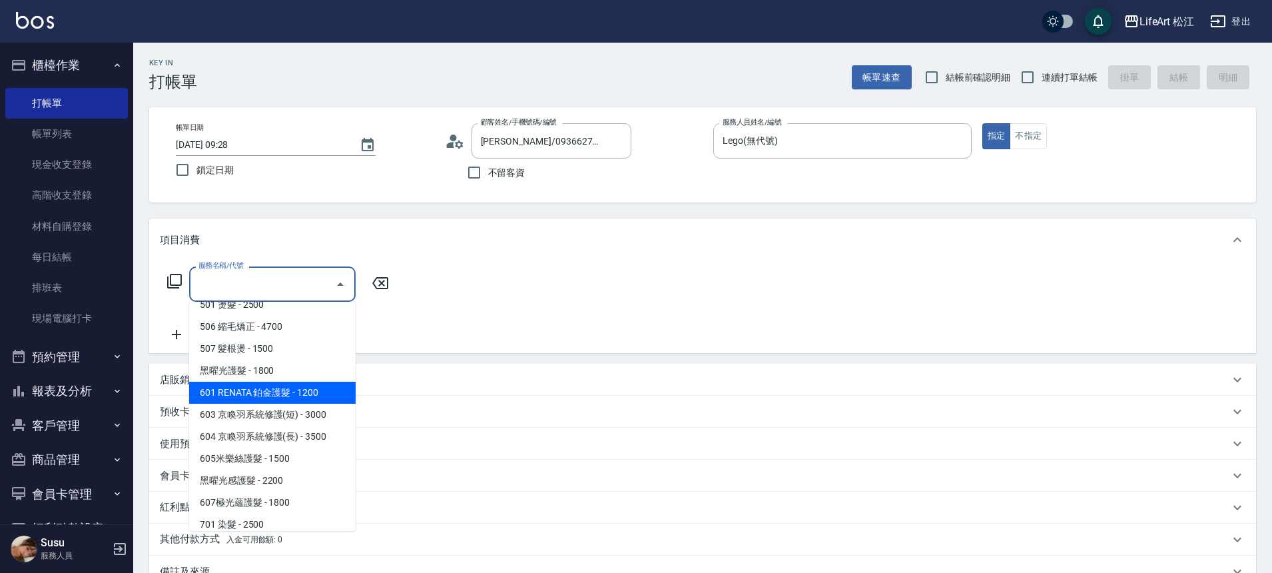
scroll to position [124, 0]
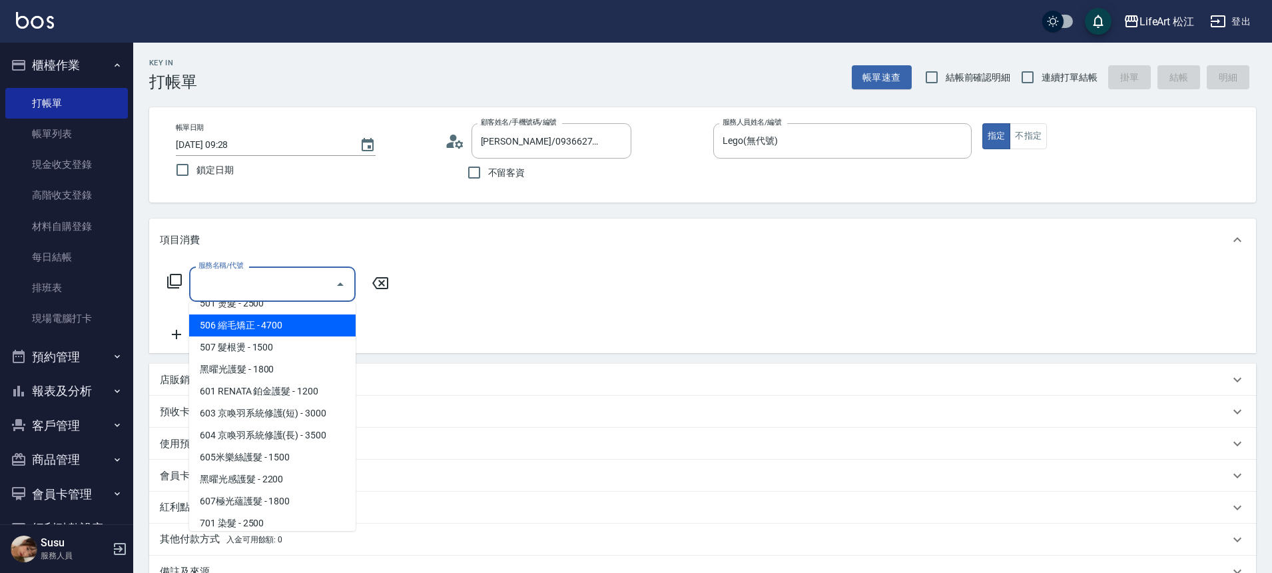
click at [270, 327] on span "506 縮毛矯正 - 4700" at bounding box center [272, 325] width 166 height 22
type input "506 縮毛矯正 (506)"
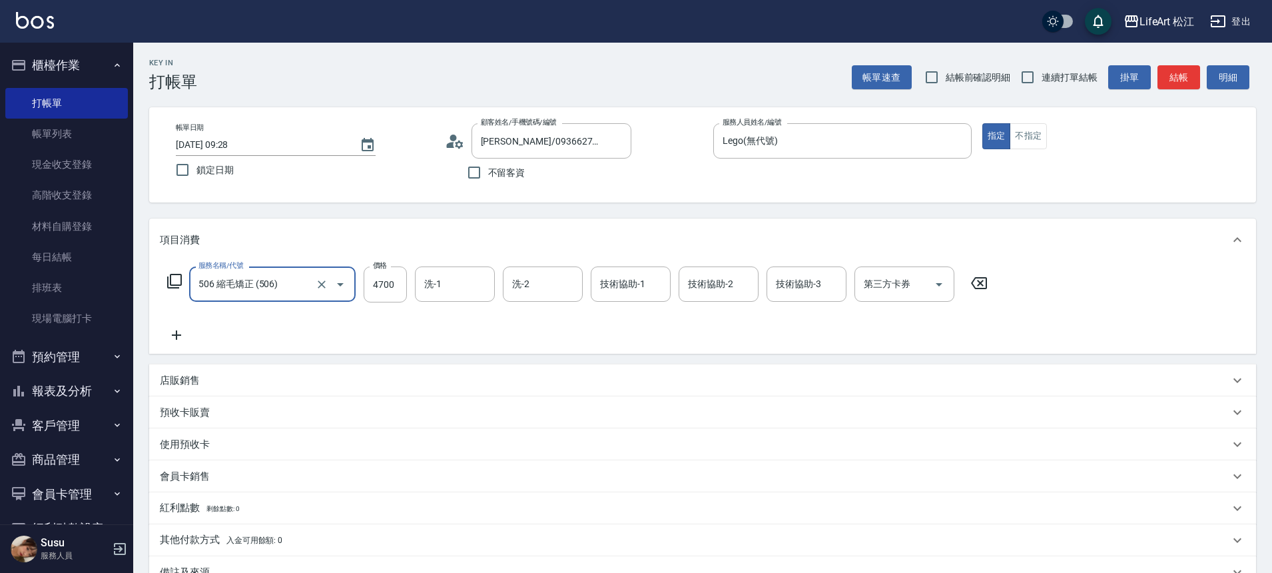
click at [184, 334] on icon at bounding box center [176, 335] width 33 height 16
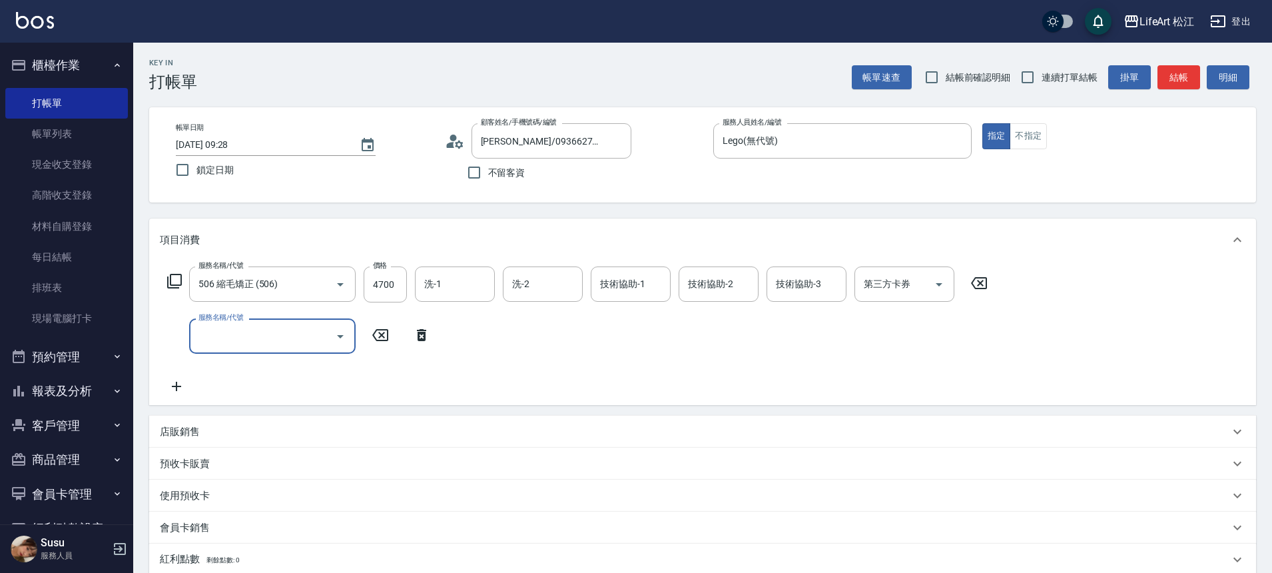
click at [264, 343] on input "服務名稱/代號" at bounding box center [262, 335] width 134 height 23
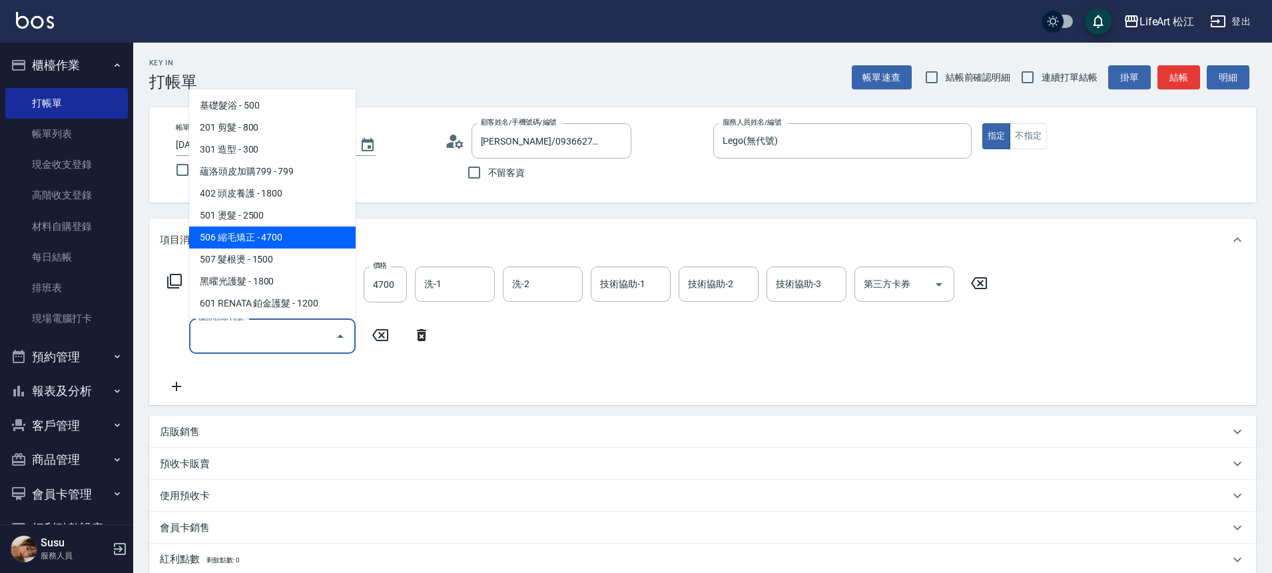
click at [284, 234] on span "506 縮毛矯正 - 4700" at bounding box center [272, 237] width 166 height 22
type input "506 縮毛矯正 (506)"
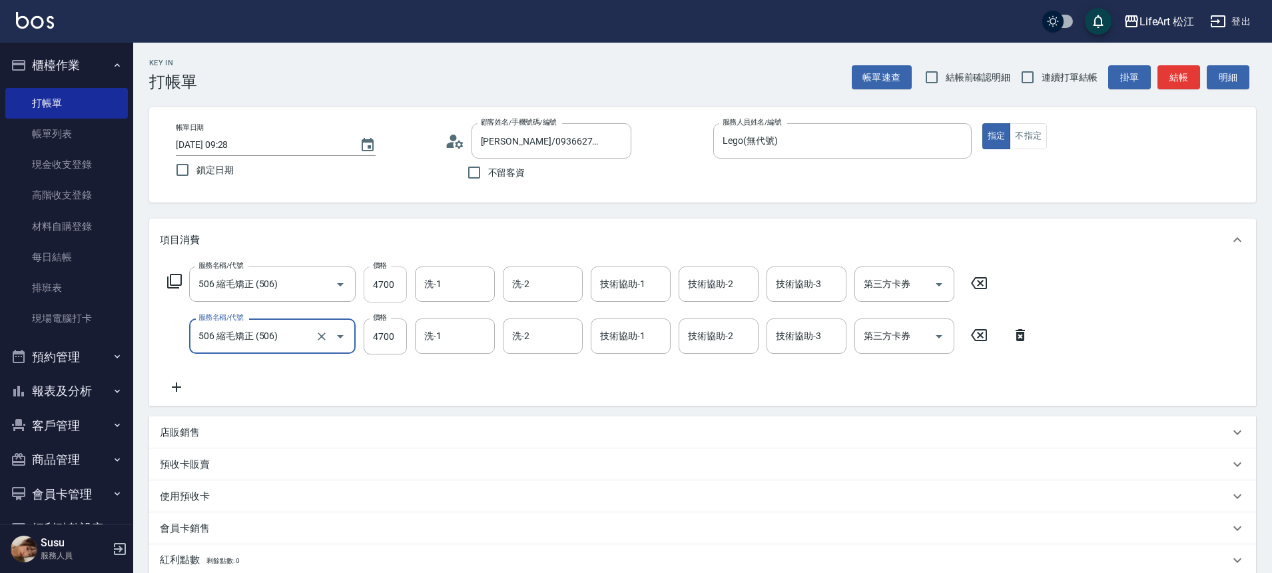
click at [395, 287] on input "4700" at bounding box center [384, 284] width 43 height 36
type input "1500"
click at [394, 286] on input "4700" at bounding box center [384, 284] width 43 height 36
type input "1500"
click at [596, 280] on input "技術協助-1" at bounding box center [630, 283] width 68 height 23
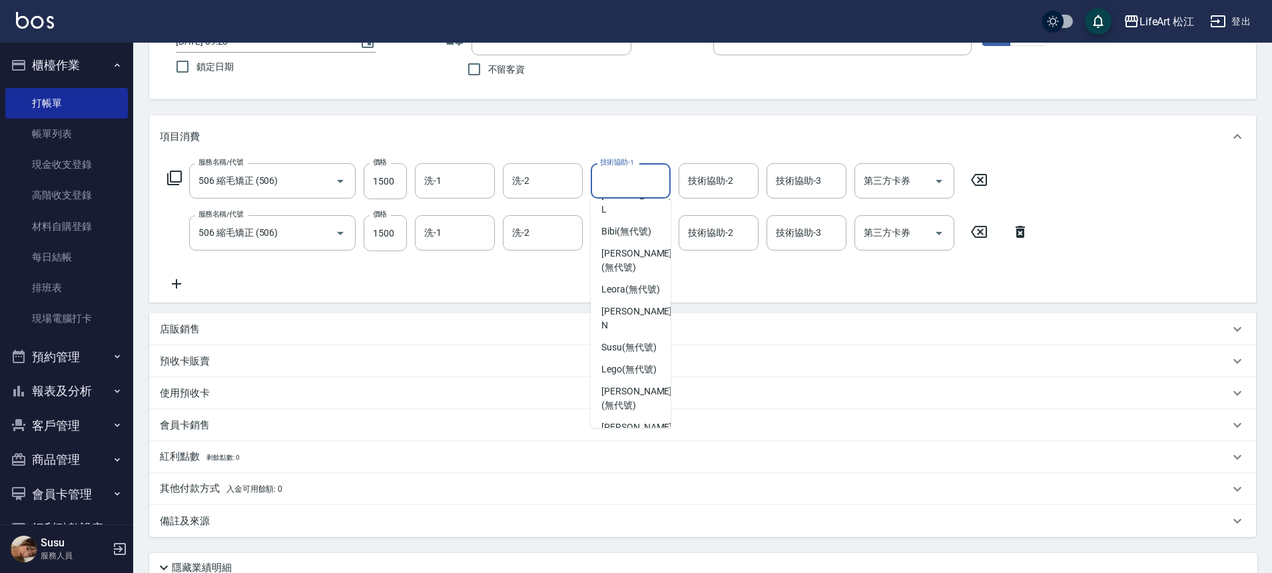
scroll to position [196, 0]
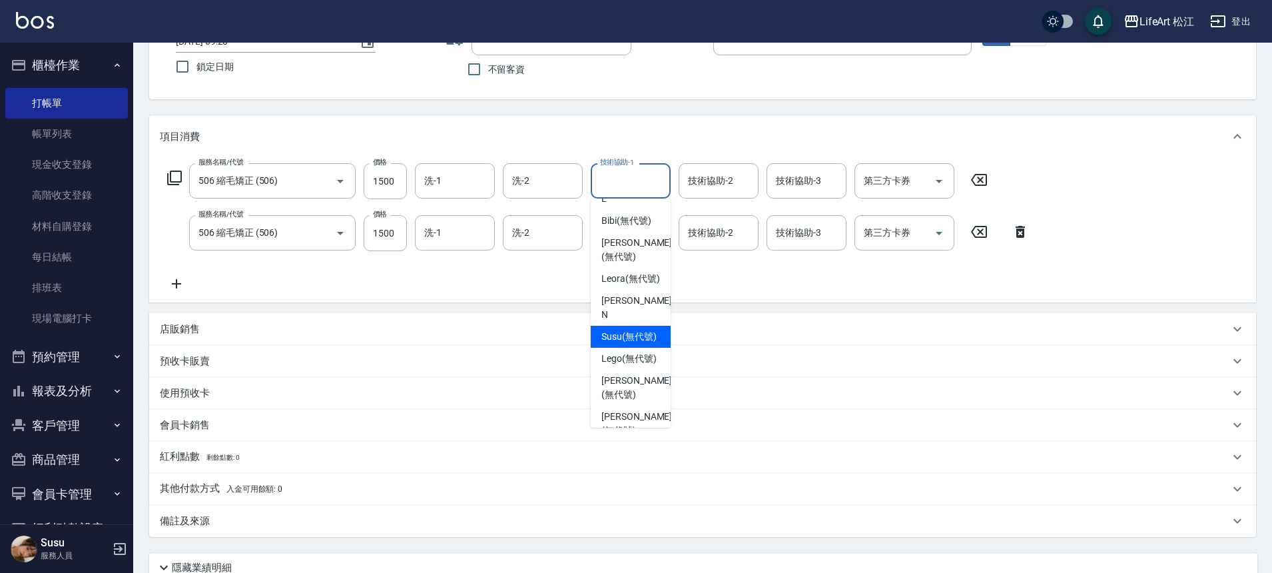
click at [636, 330] on span "Susu (無代號)" at bounding box center [628, 337] width 55 height 14
type input "Susu(無代號)"
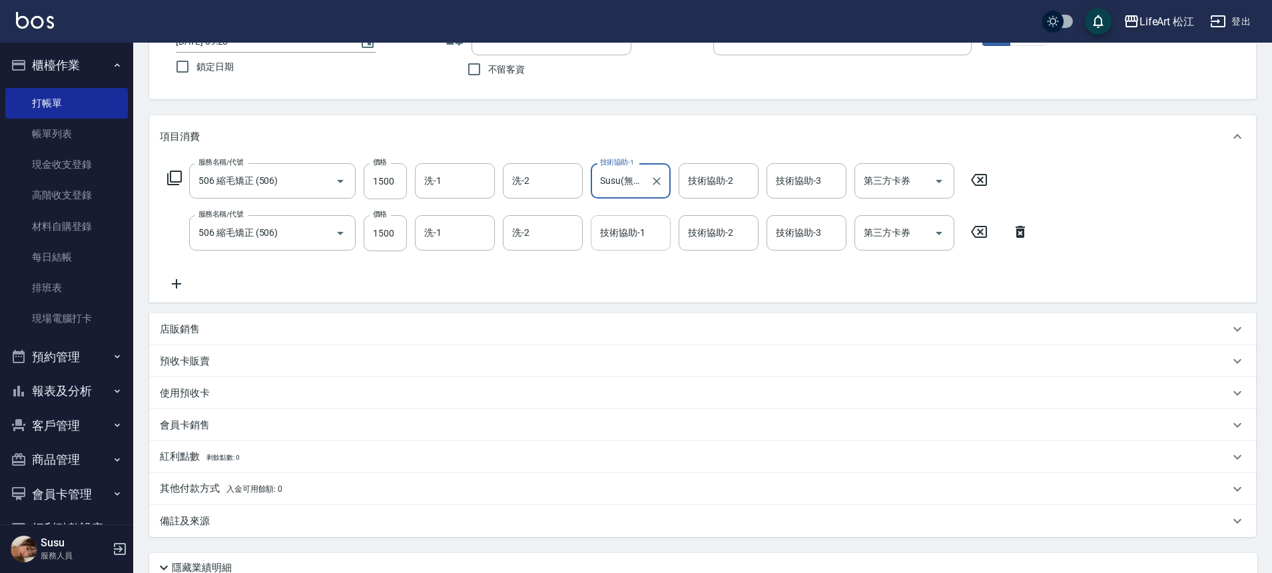
click at [625, 242] on input "技術協助-1" at bounding box center [630, 232] width 68 height 23
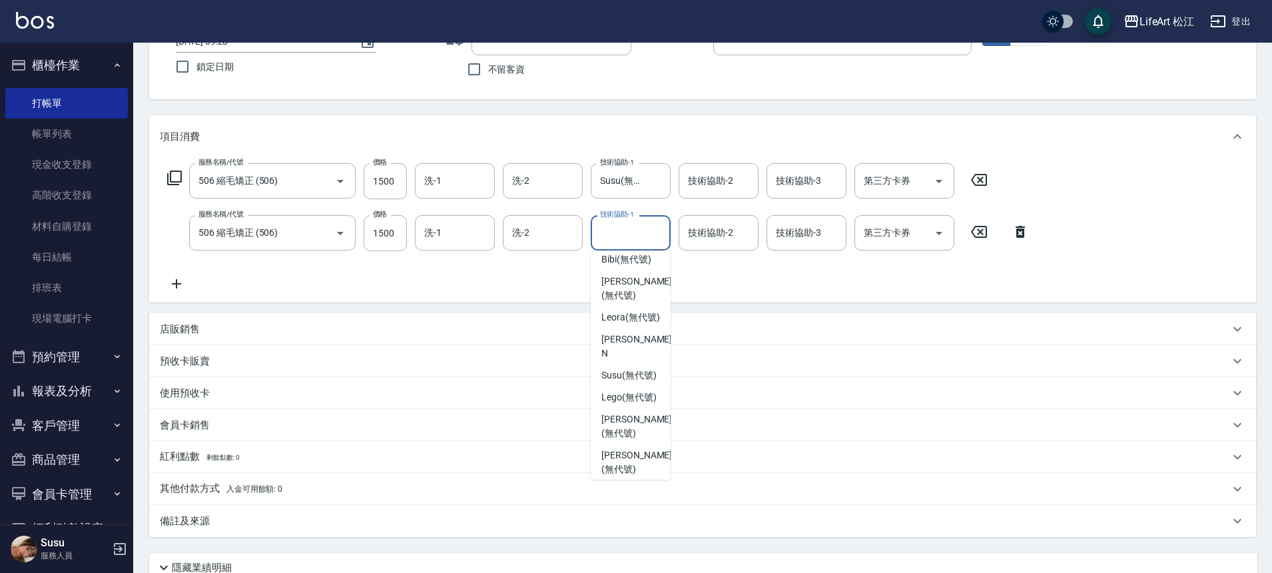
scroll to position [210, 0]
click at [633, 367] on span "Susu (無代號)" at bounding box center [628, 374] width 55 height 14
type input "Susu(無代號)"
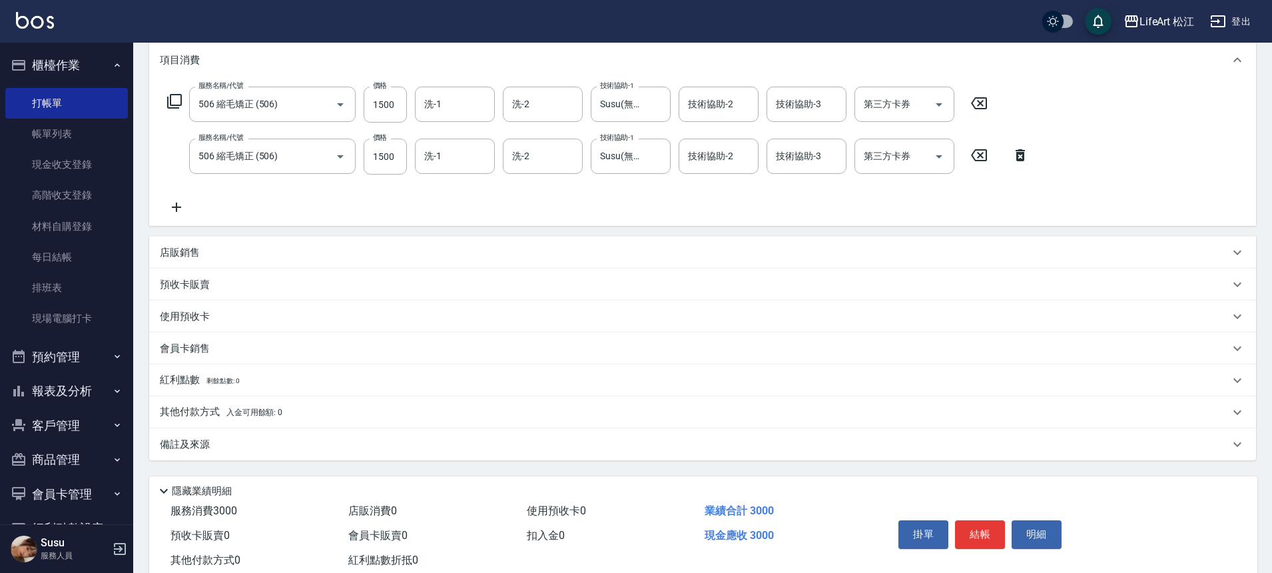
scroll to position [218, 0]
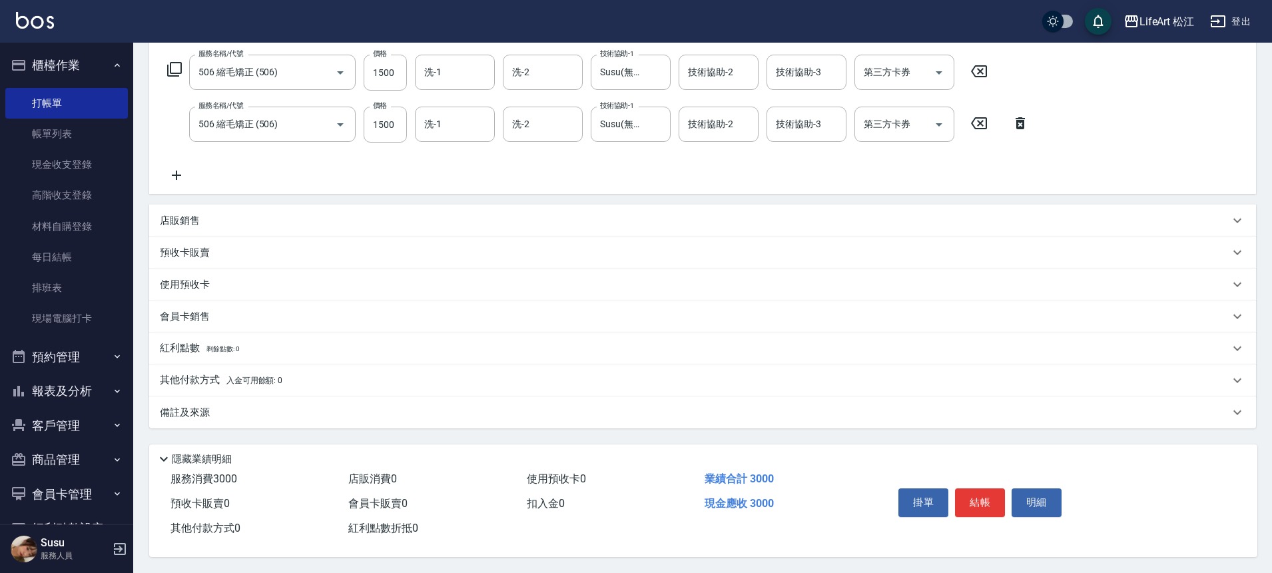
click at [198, 407] on p "備註及來源" at bounding box center [185, 412] width 50 height 14
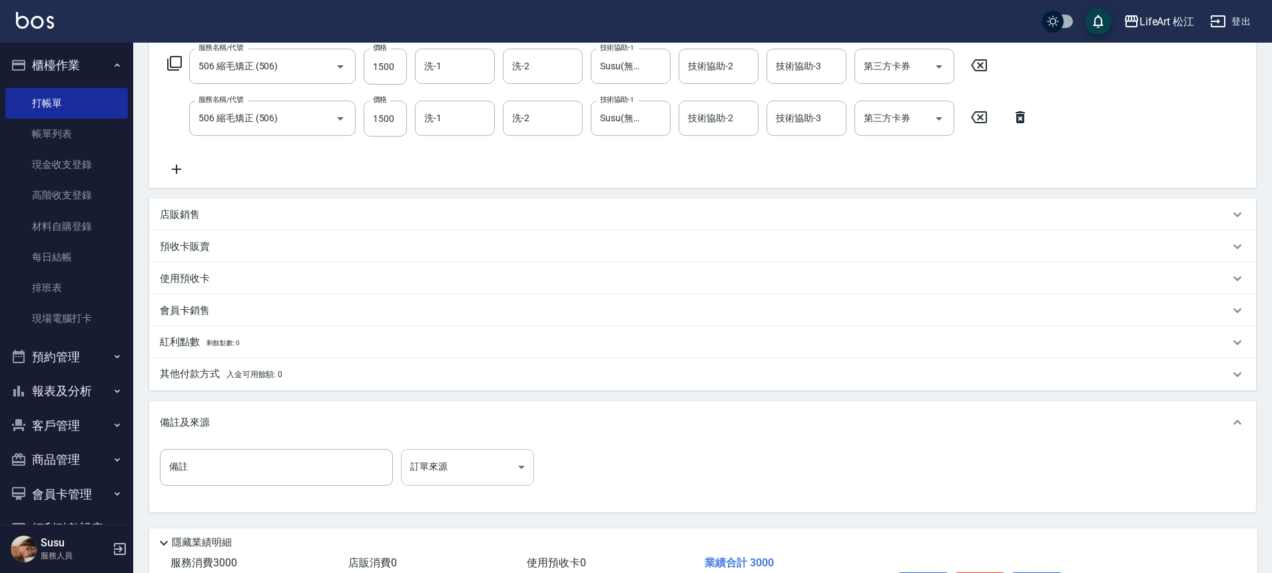
click at [529, 478] on body "LifeArt 松江 登出 櫃檯作業 打帳單 帳單列表 現金收支登錄 高階收支登錄 材料自購登錄 每日結帳 排班表 現場電腦打卡 預約管理 預約管理 單日預約…" at bounding box center [636, 219] width 1272 height 874
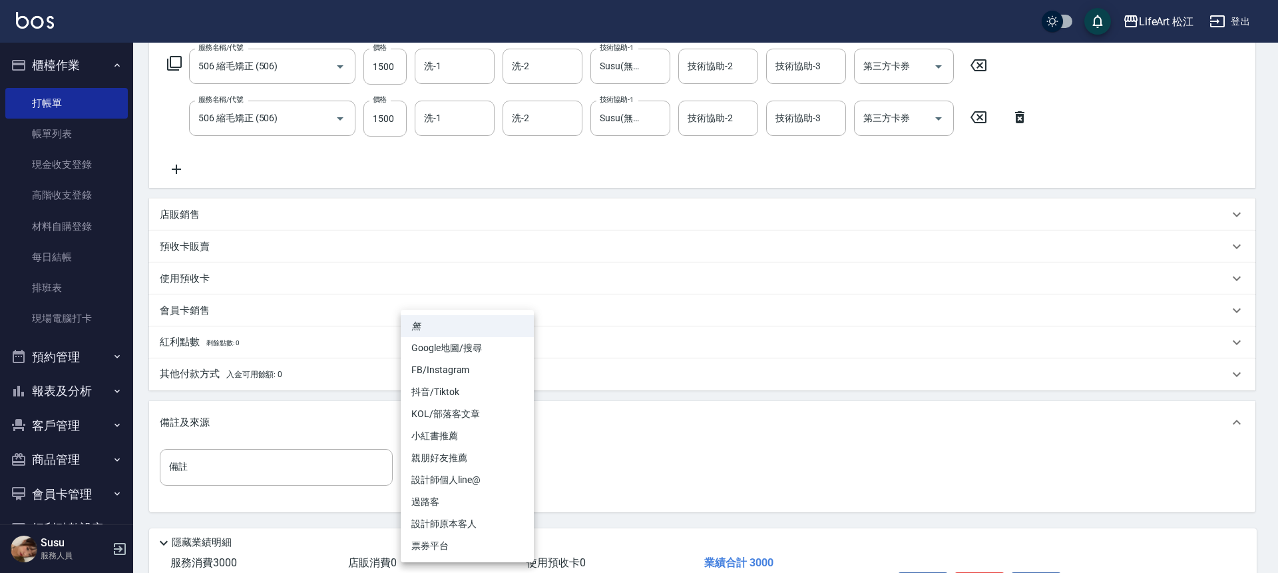
click at [459, 367] on li "FB/Instagram" at bounding box center [467, 370] width 133 height 22
type input "FB/Instagram"
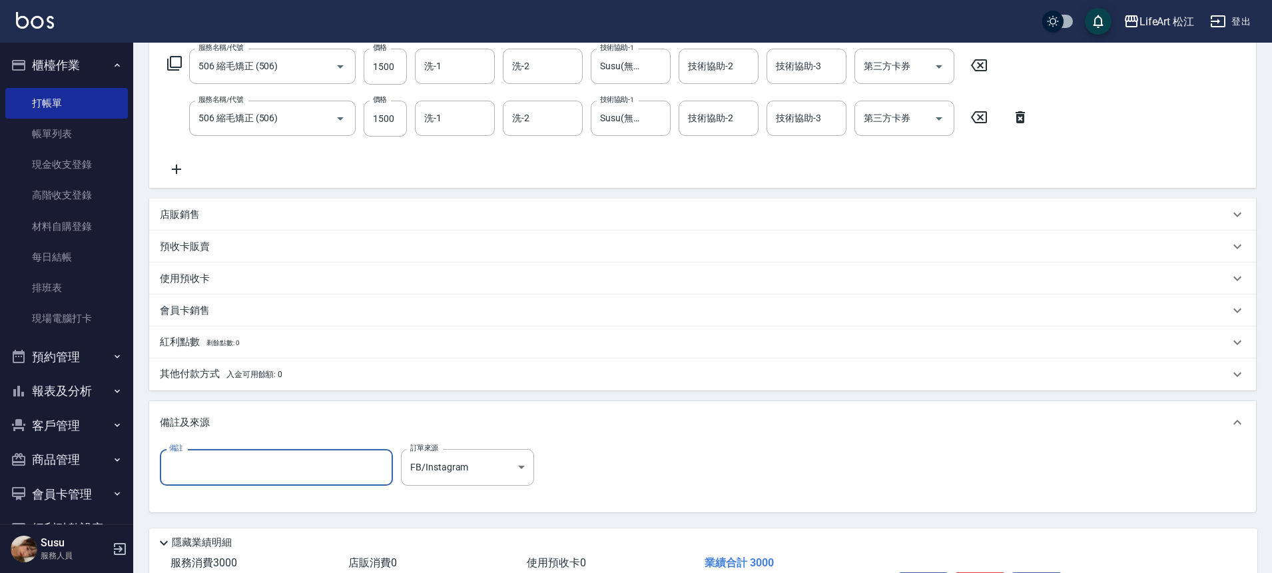
click at [336, 464] on input "備註" at bounding box center [276, 467] width 233 height 36
type input "q"
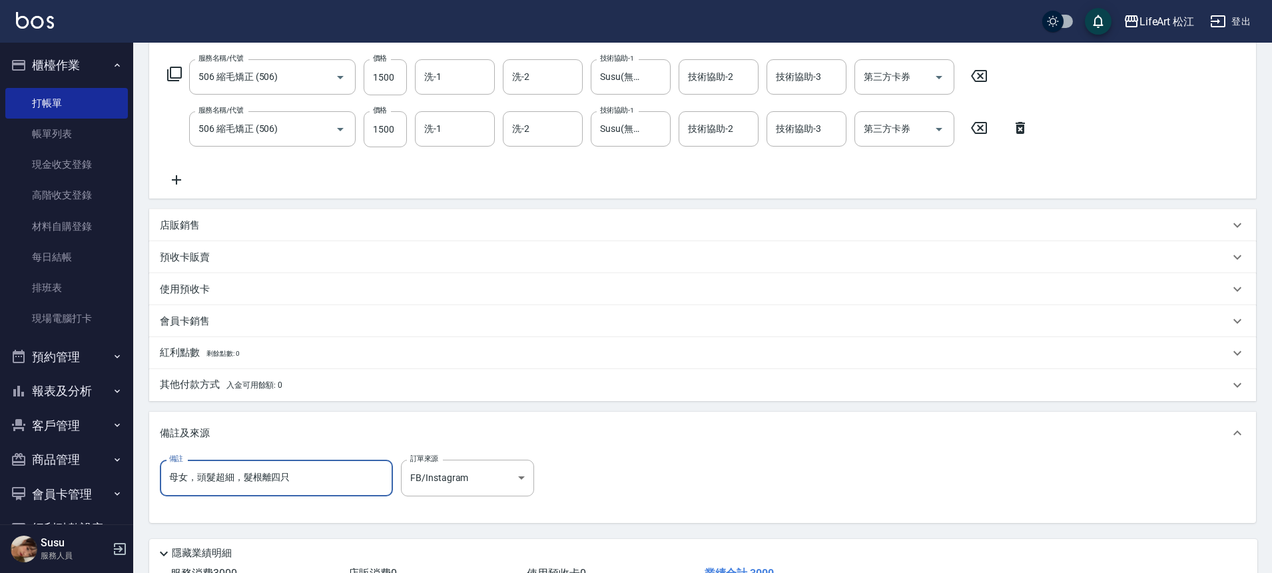
scroll to position [260, 0]
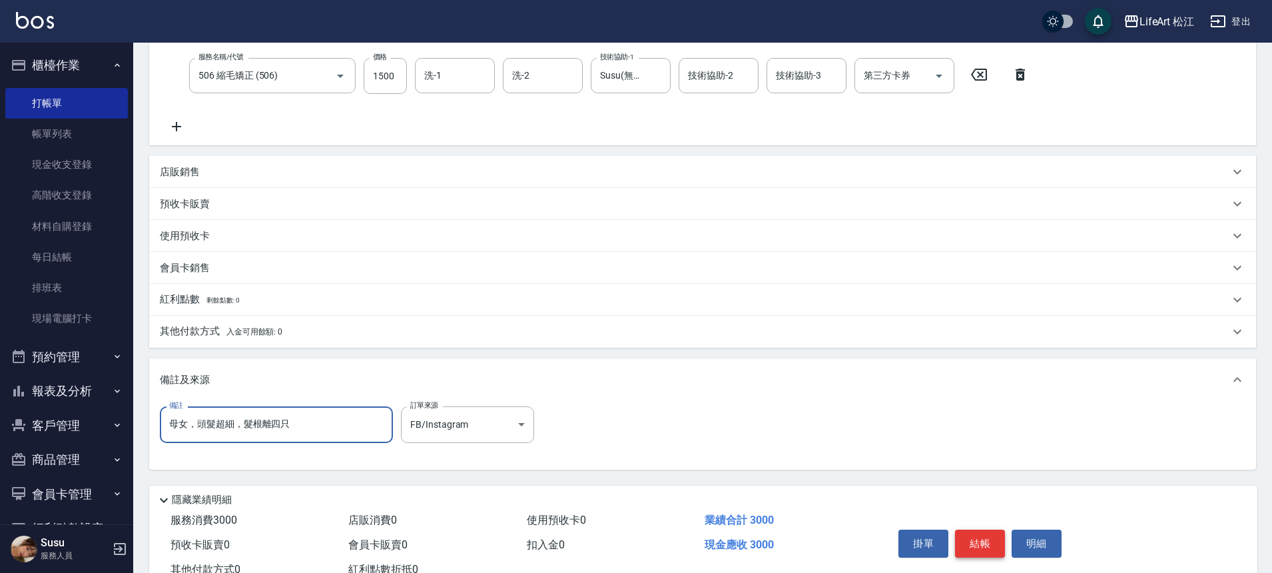
type input "母女，頭髮超細，髮根離四只"
click at [989, 543] on button "結帳" at bounding box center [980, 543] width 50 height 28
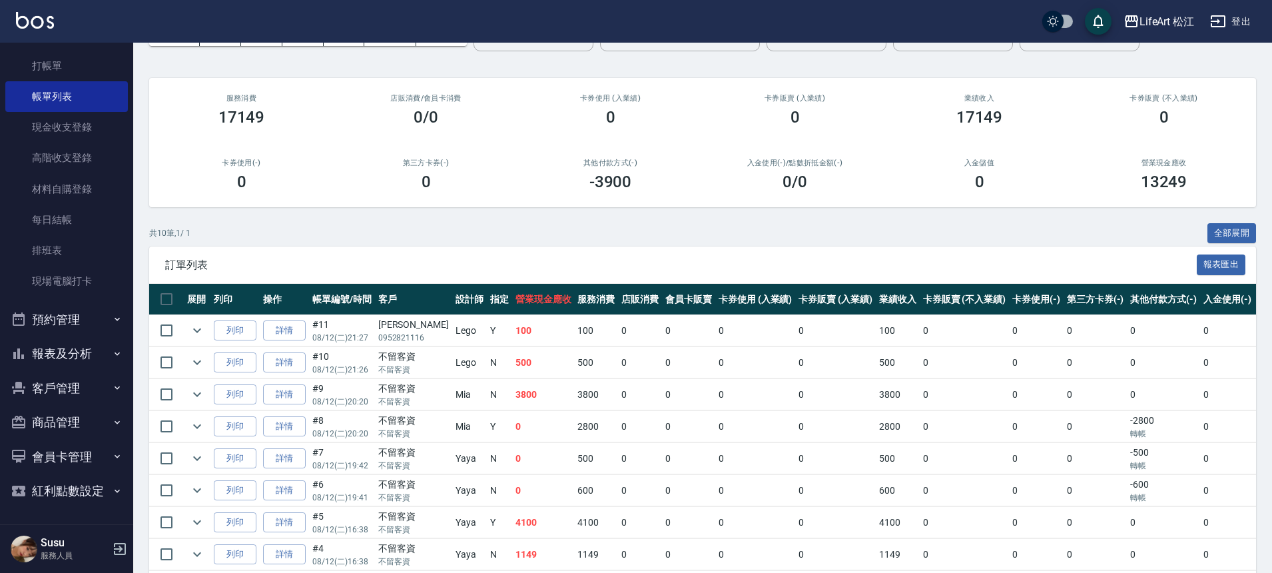
scroll to position [136, 0]
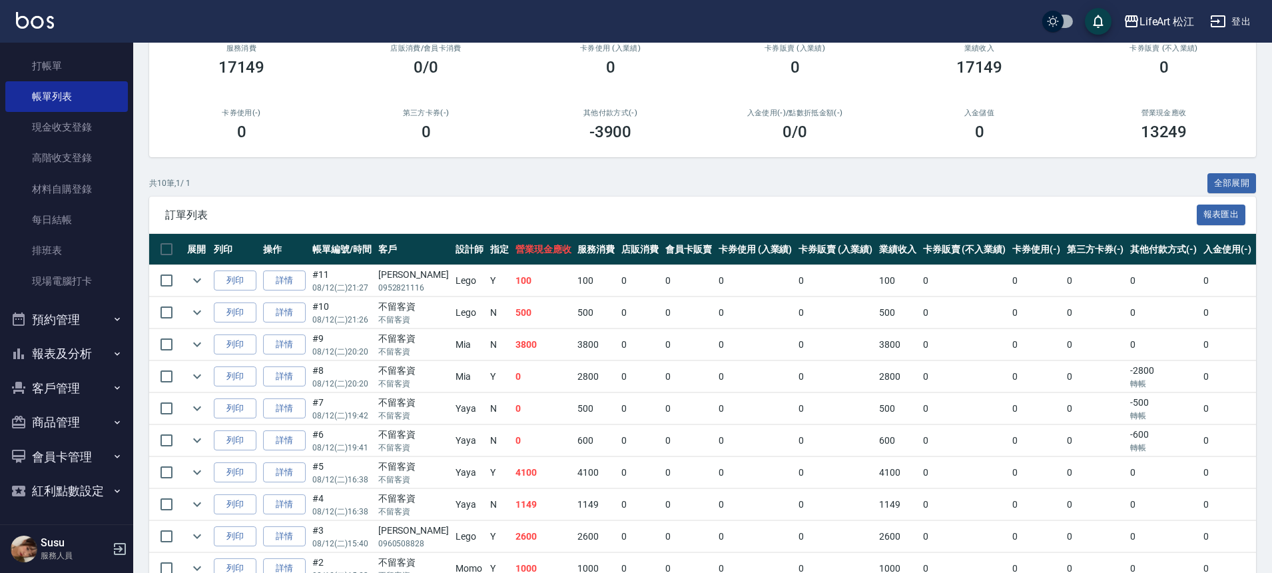
click at [104, 338] on button "報表及分析" at bounding box center [66, 353] width 122 height 35
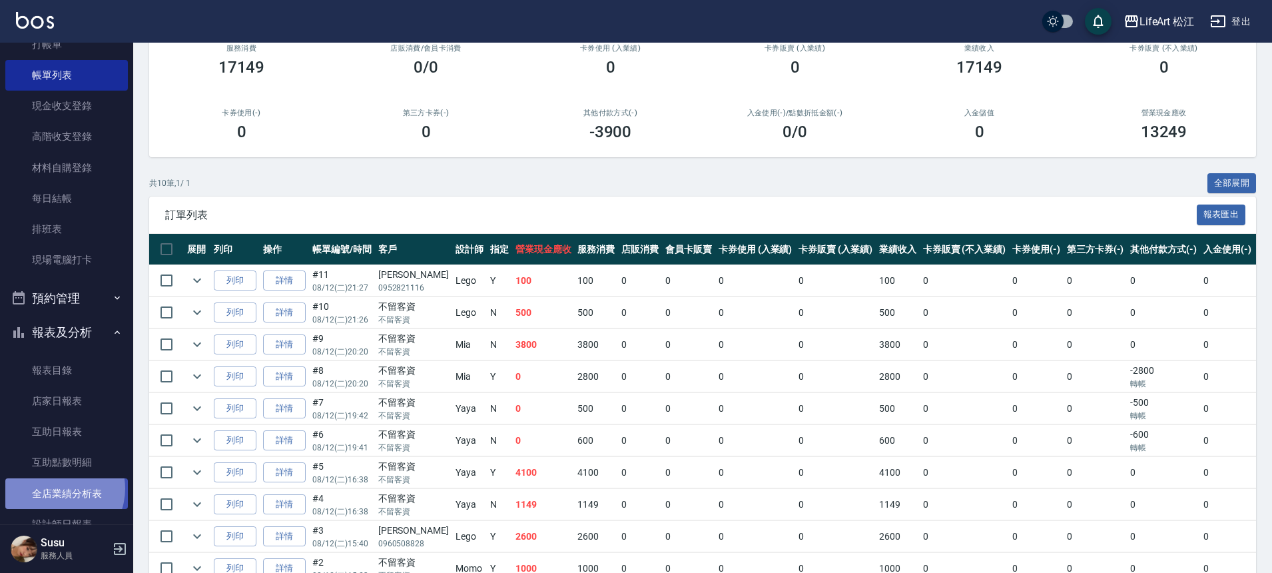
click at [57, 488] on link "全店業績分析表" at bounding box center [66, 493] width 122 height 31
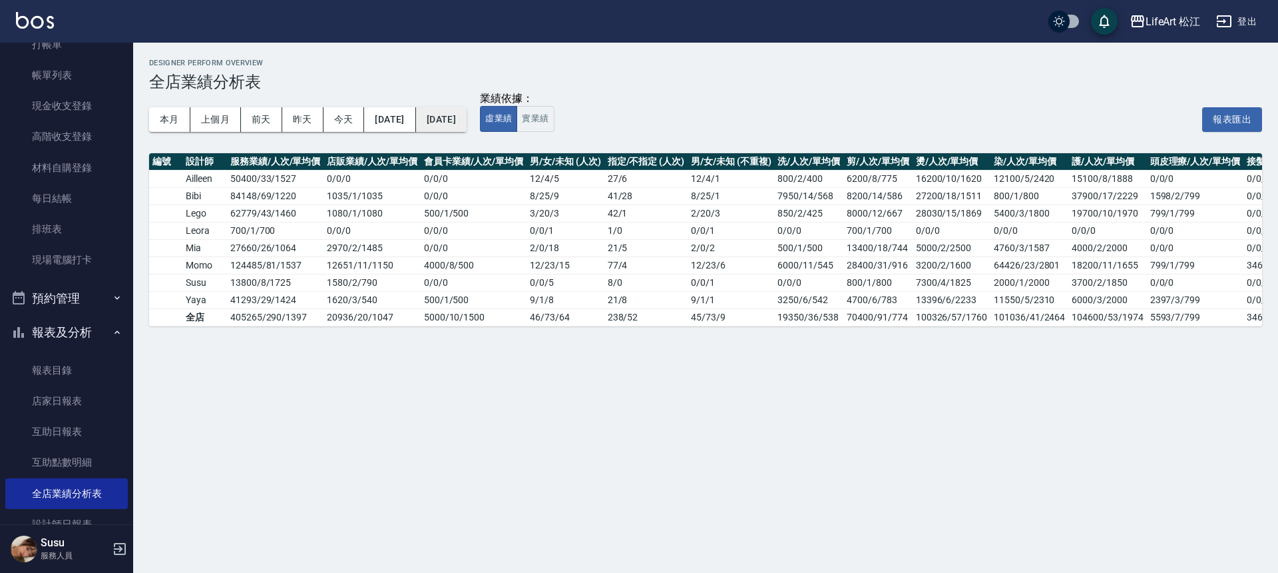
click at [467, 122] on button "[DATE]" at bounding box center [441, 119] width 51 height 25
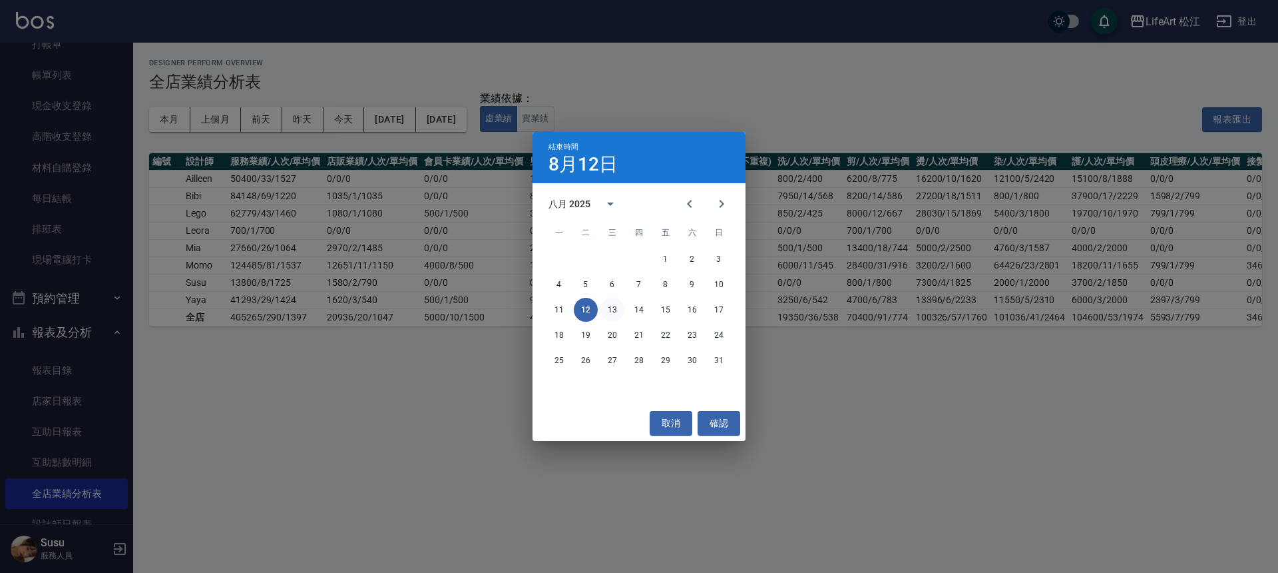
click at [611, 318] on button "13" at bounding box center [612, 310] width 24 height 24
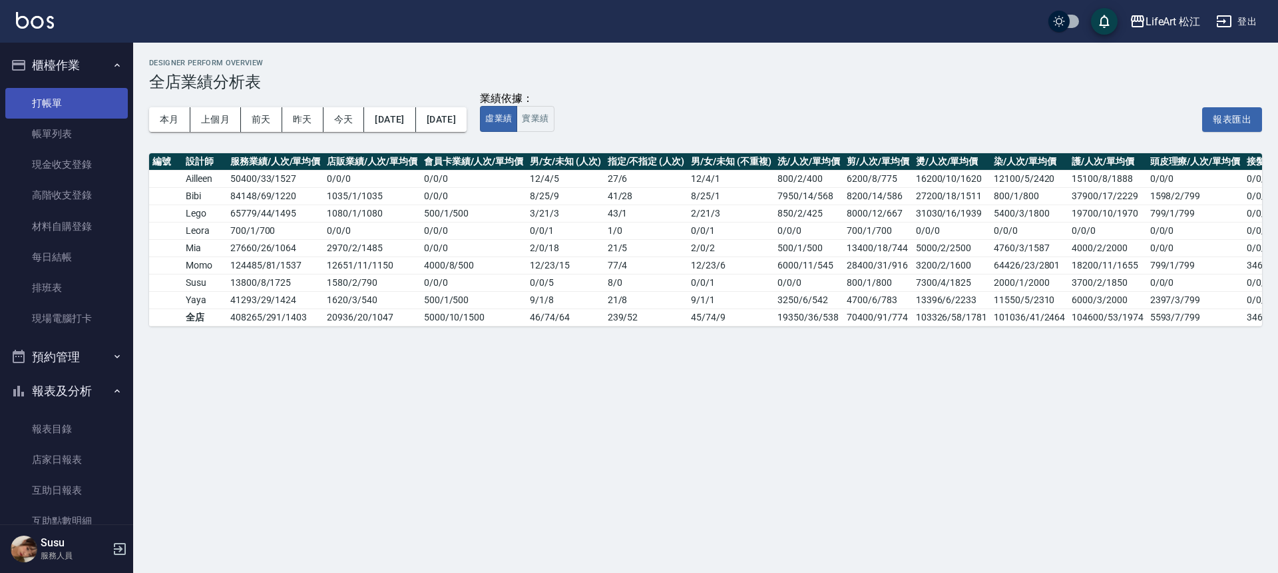
click at [40, 95] on link "打帳單" at bounding box center [66, 103] width 122 height 31
